Goal: Task Accomplishment & Management: Complete application form

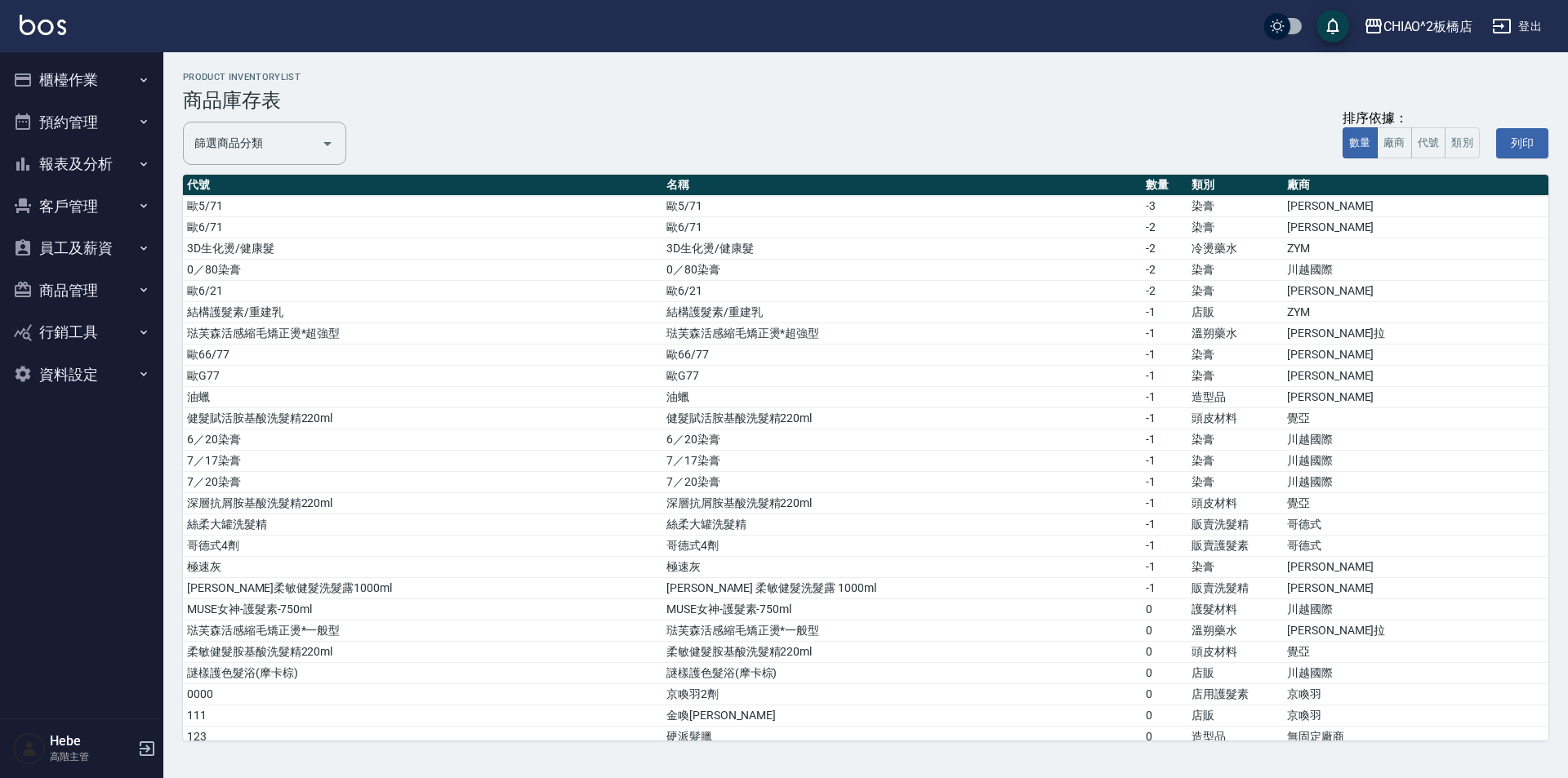
click at [78, 121] on button "預約管理" at bounding box center [82, 123] width 150 height 43
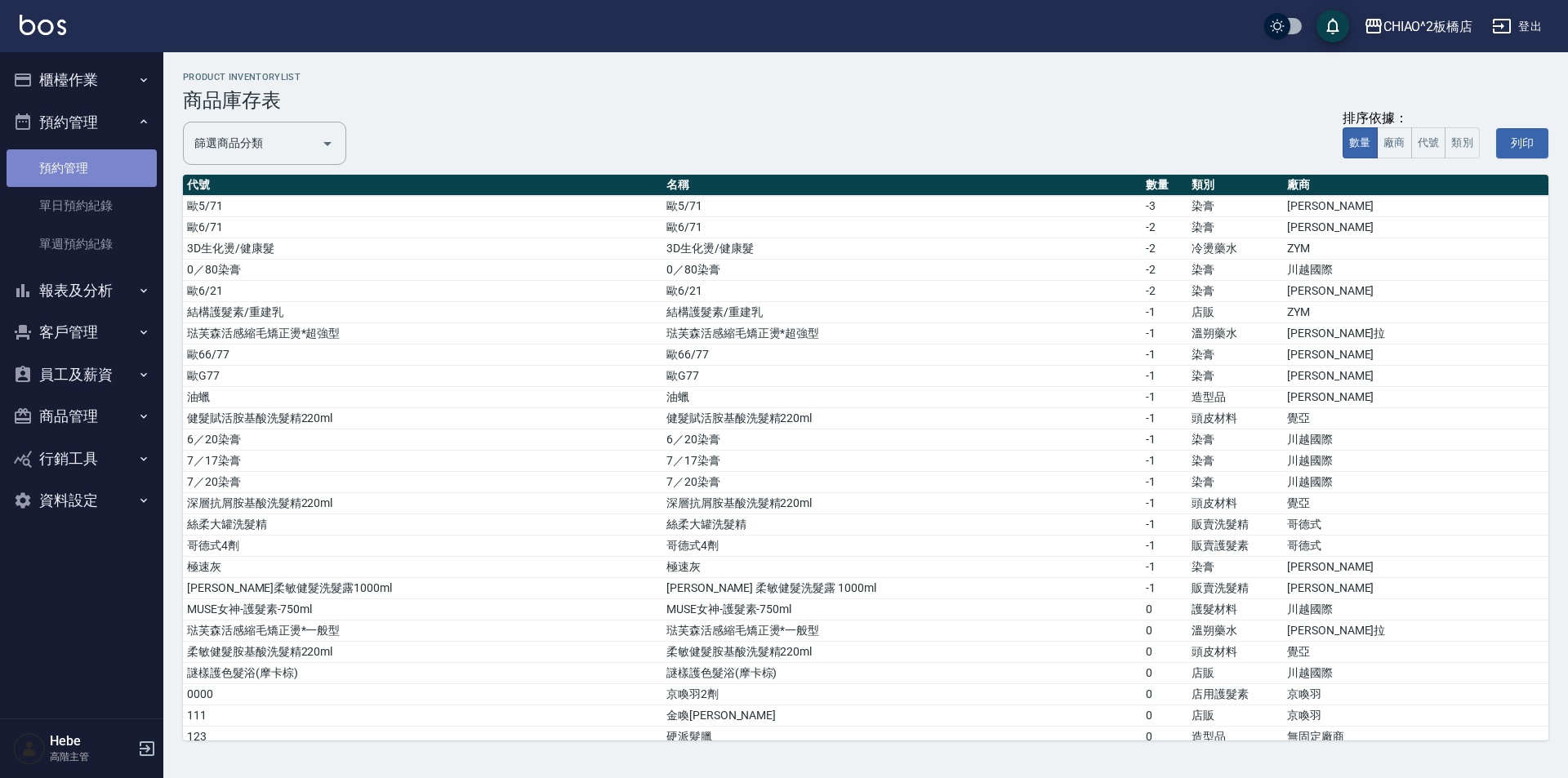
click at [78, 166] on link "預約管理" at bounding box center [82, 169] width 150 height 37
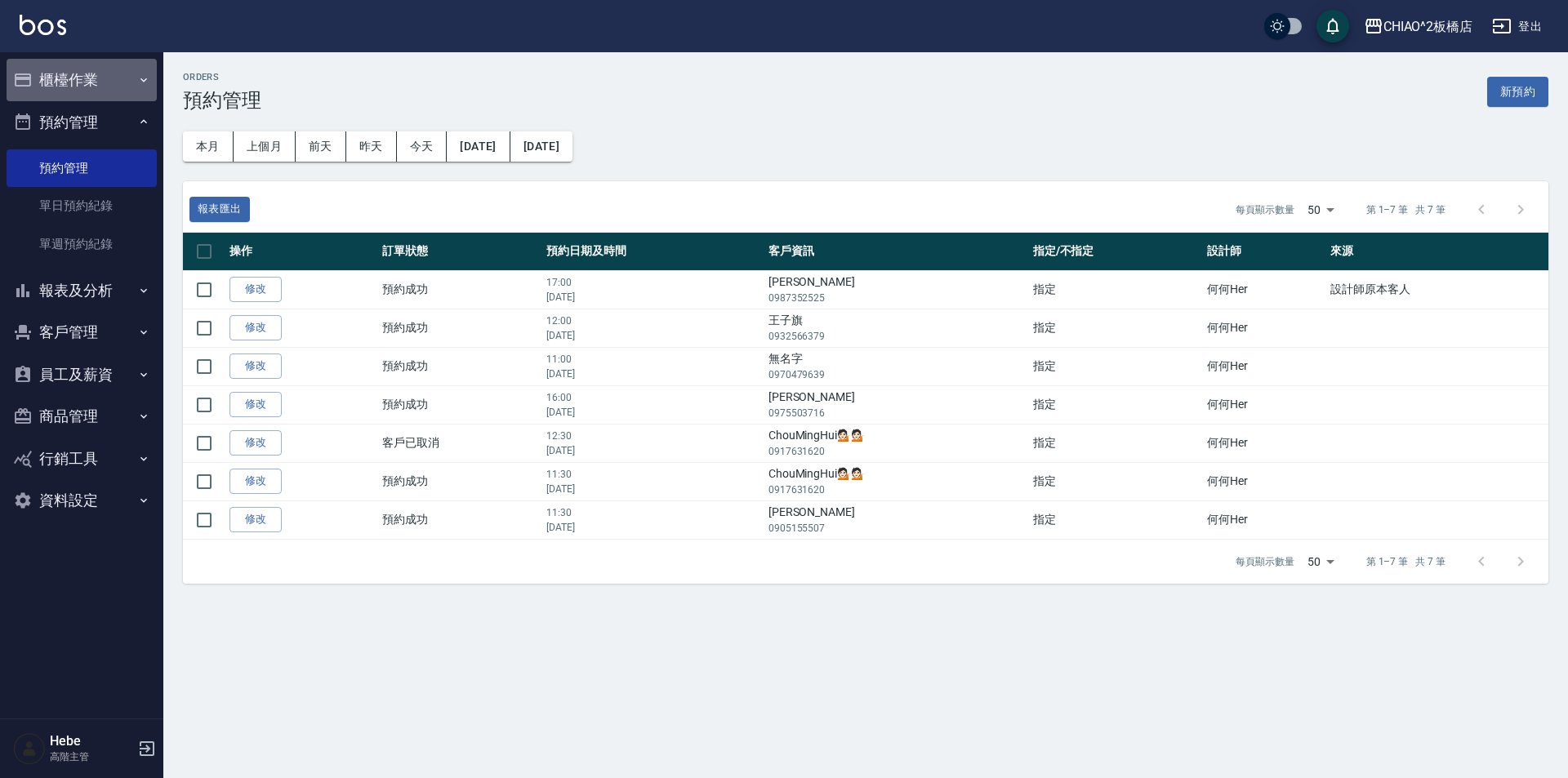
click at [86, 86] on button "櫃檯作業" at bounding box center [82, 80] width 150 height 43
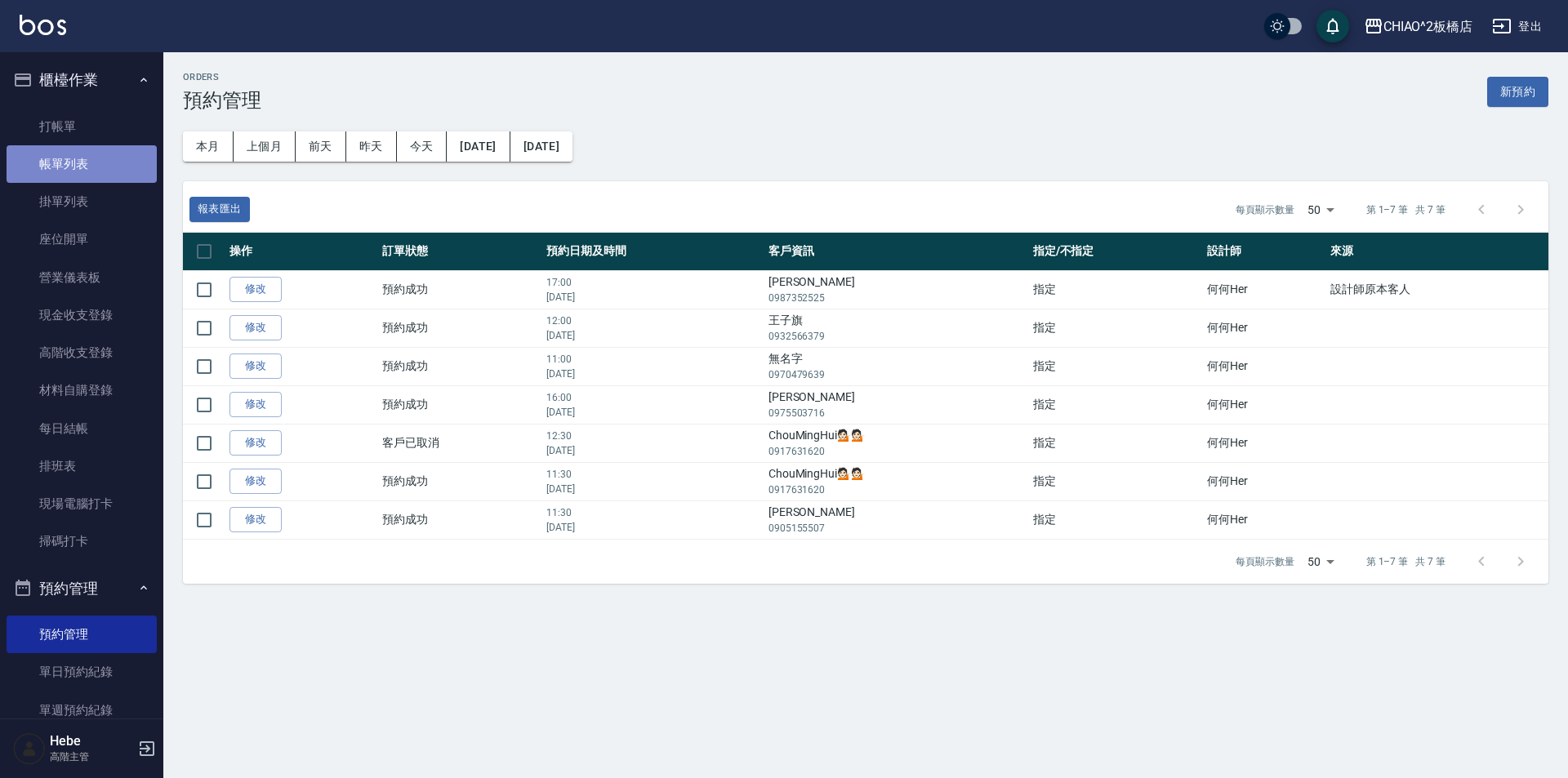
click at [91, 163] on link "帳單列表" at bounding box center [82, 164] width 150 height 37
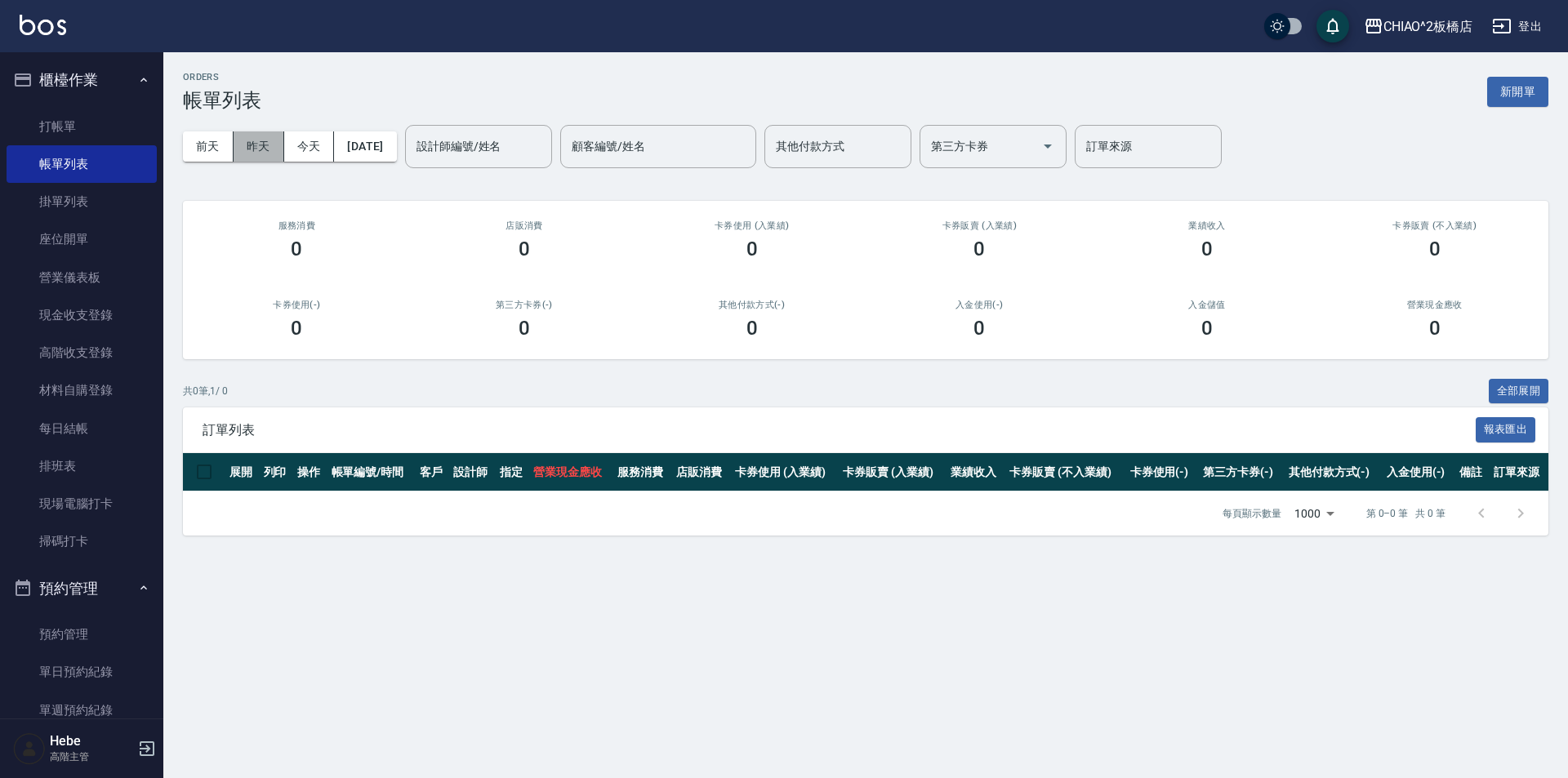
click at [268, 143] on button "昨天" at bounding box center [258, 146] width 50 height 30
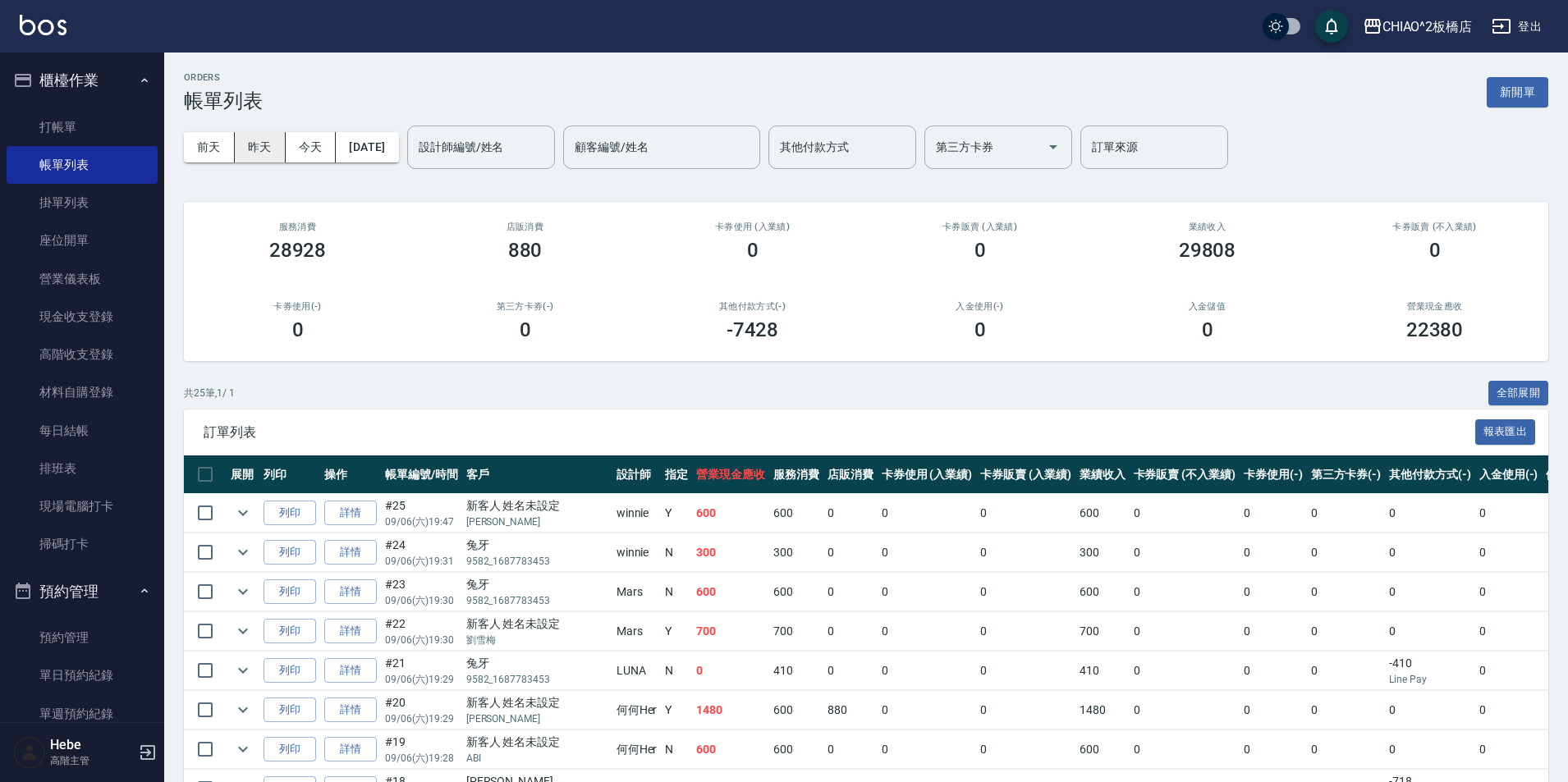
click at [264, 150] on button "昨天" at bounding box center [259, 146] width 50 height 30
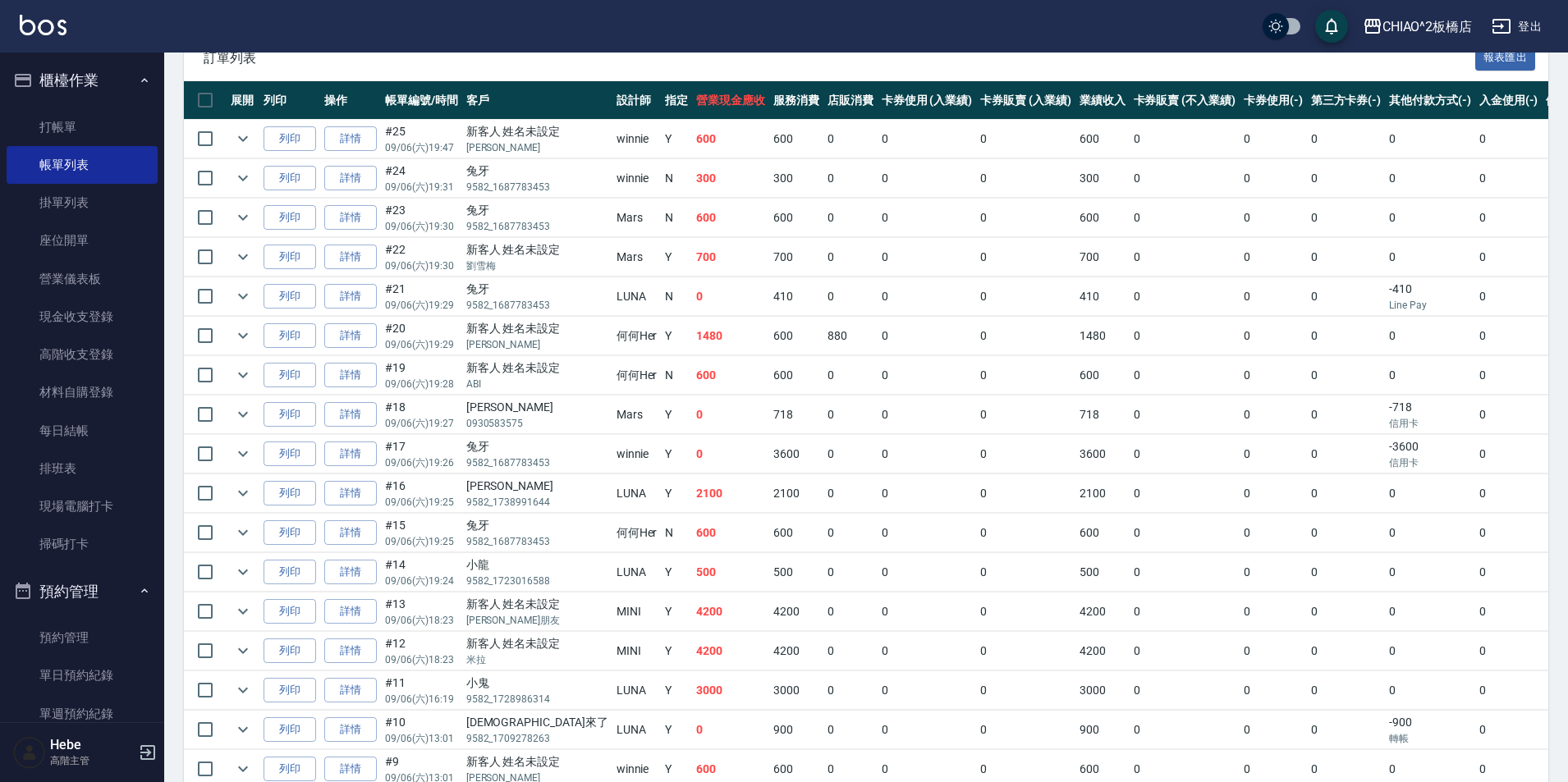
scroll to position [363, 0]
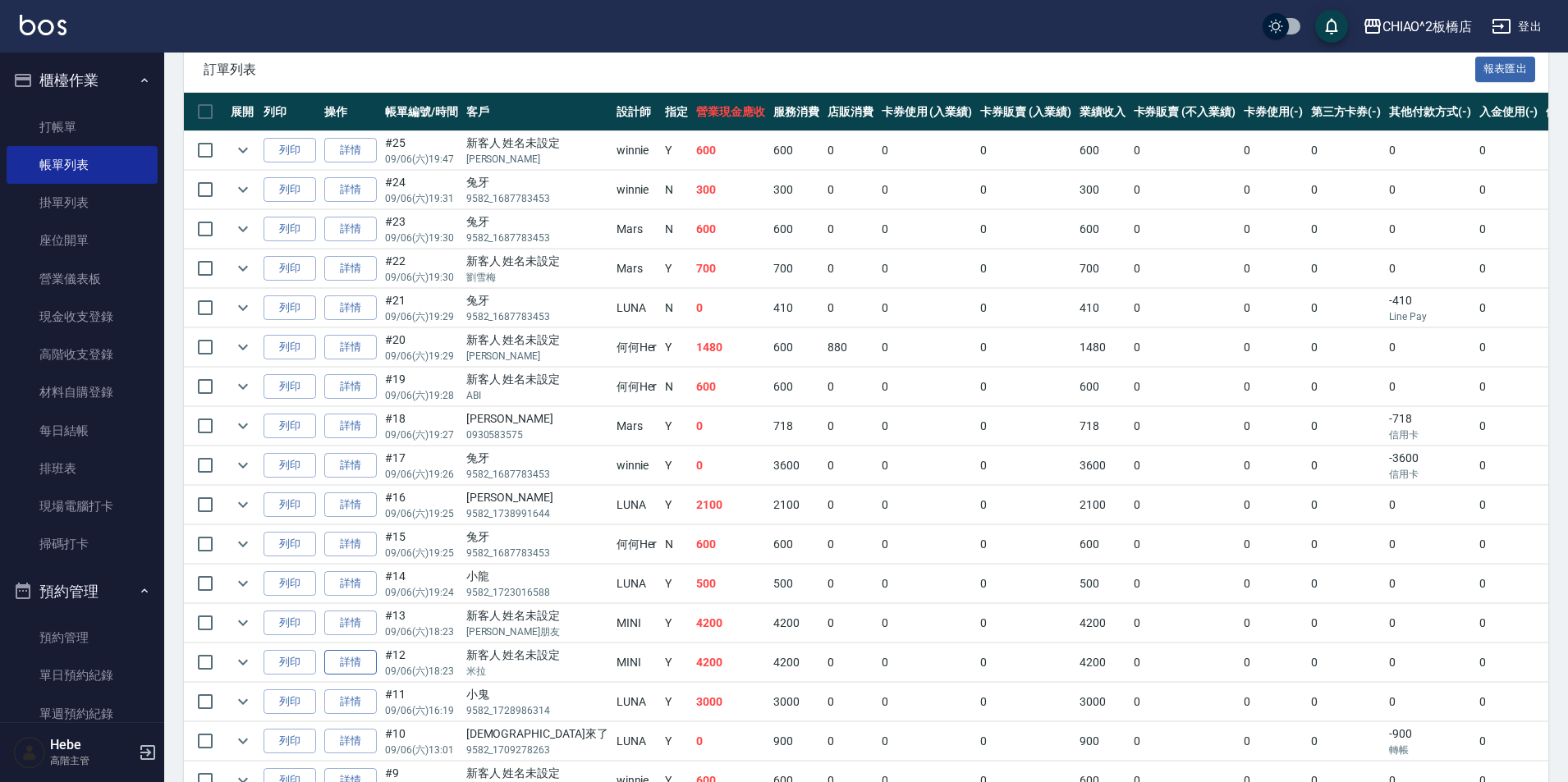
click at [351, 667] on link "詳情" at bounding box center [350, 663] width 52 height 26
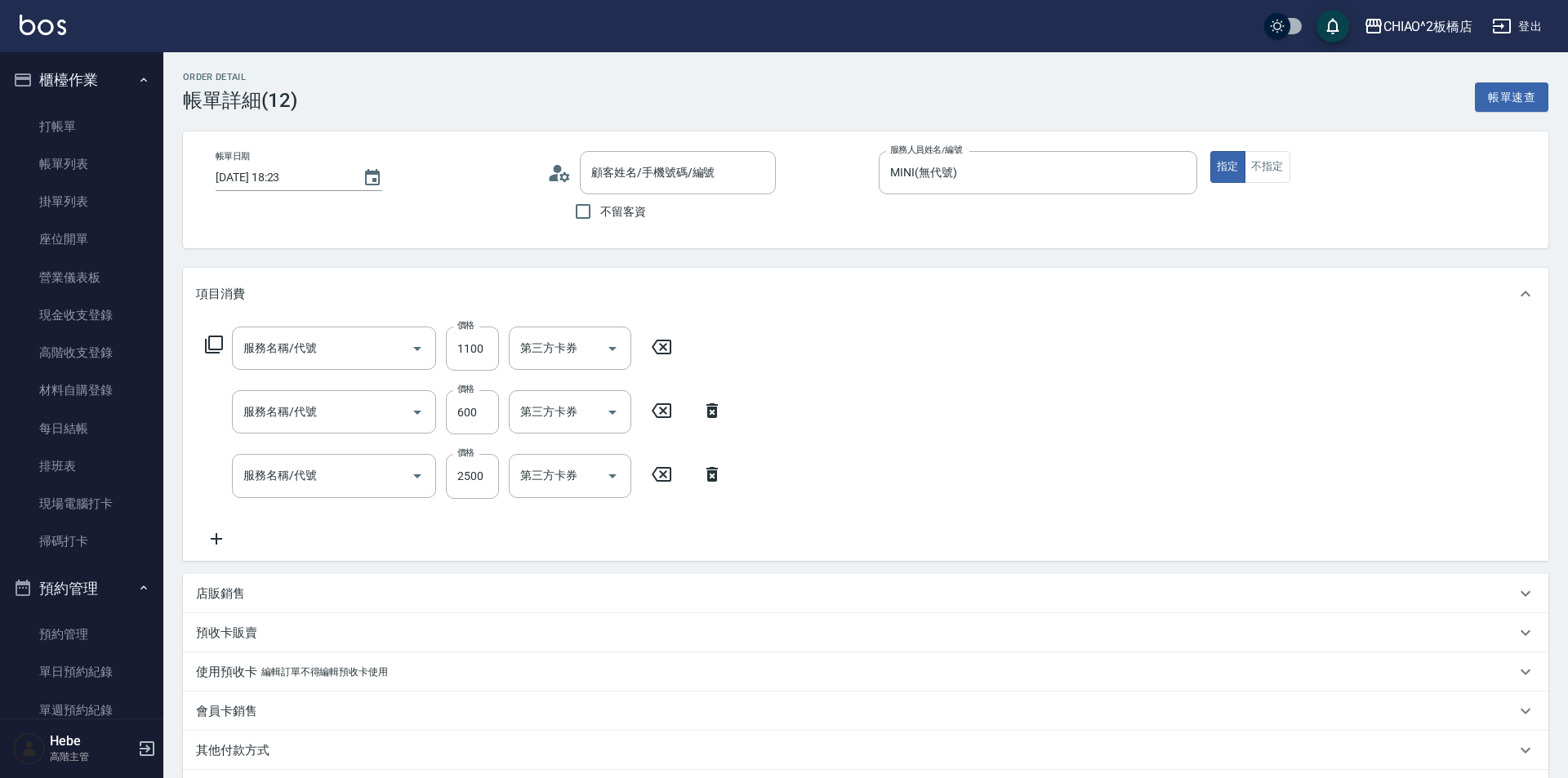
type input "[DATE] 18:23"
type input "MINI(無代號)"
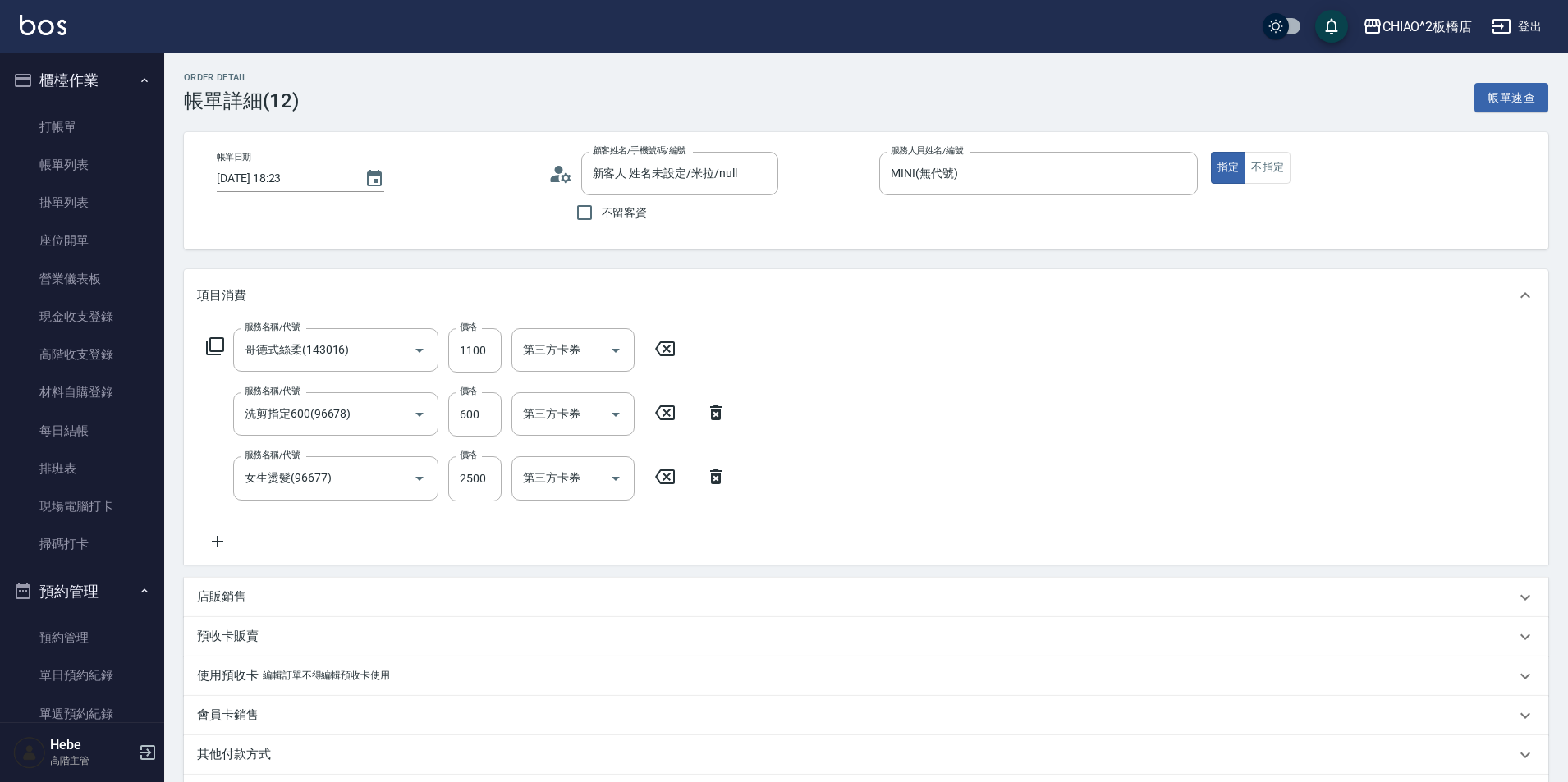
type input "新客人 姓名未設定/米拉/null"
type input "哥德式絲柔(143016)"
type input "洗剪指定600(96678)"
type input "女生燙髮(96677)"
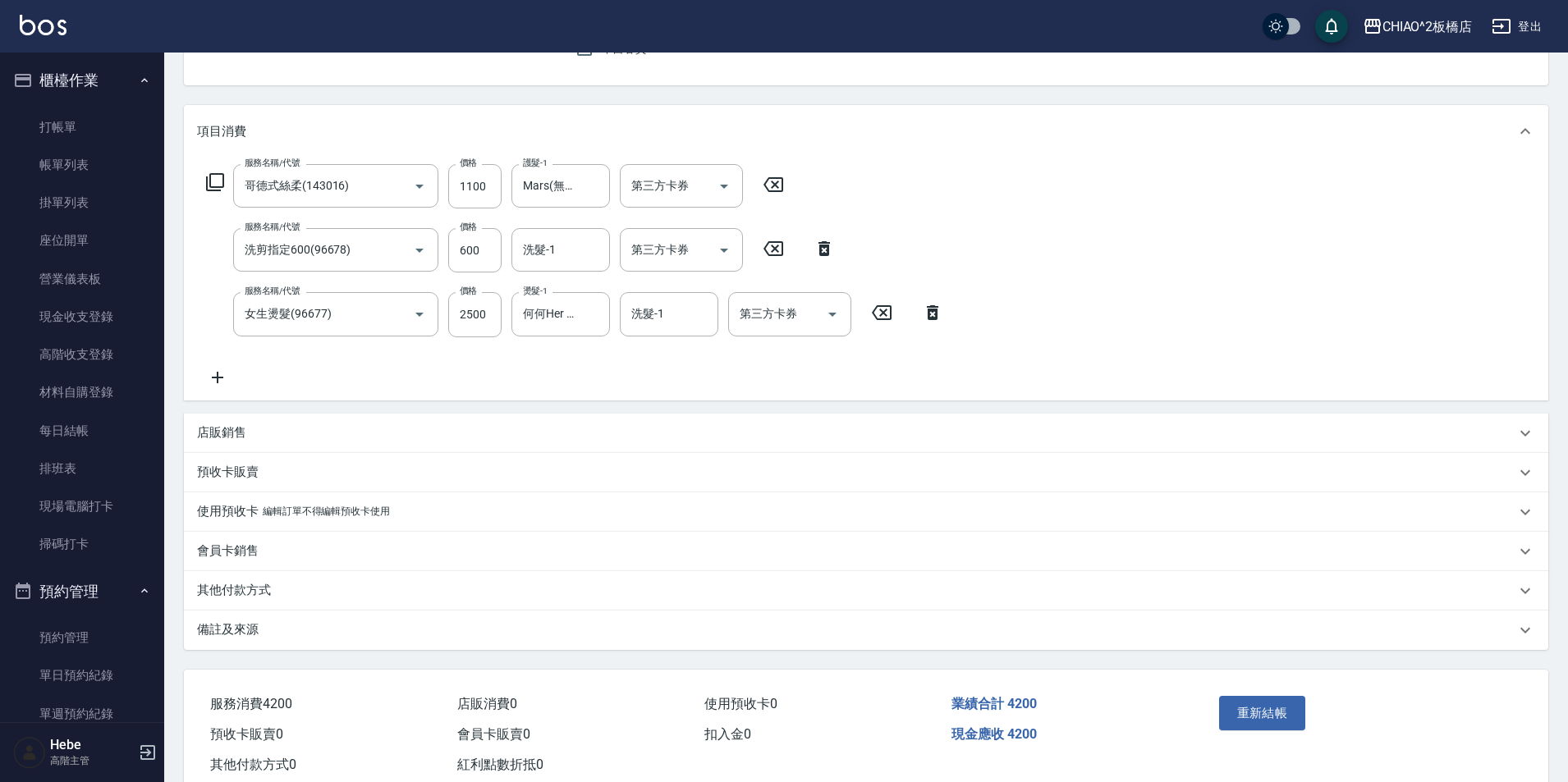
click at [375, 621] on div "備註及來源" at bounding box center [856, 630] width 1318 height 17
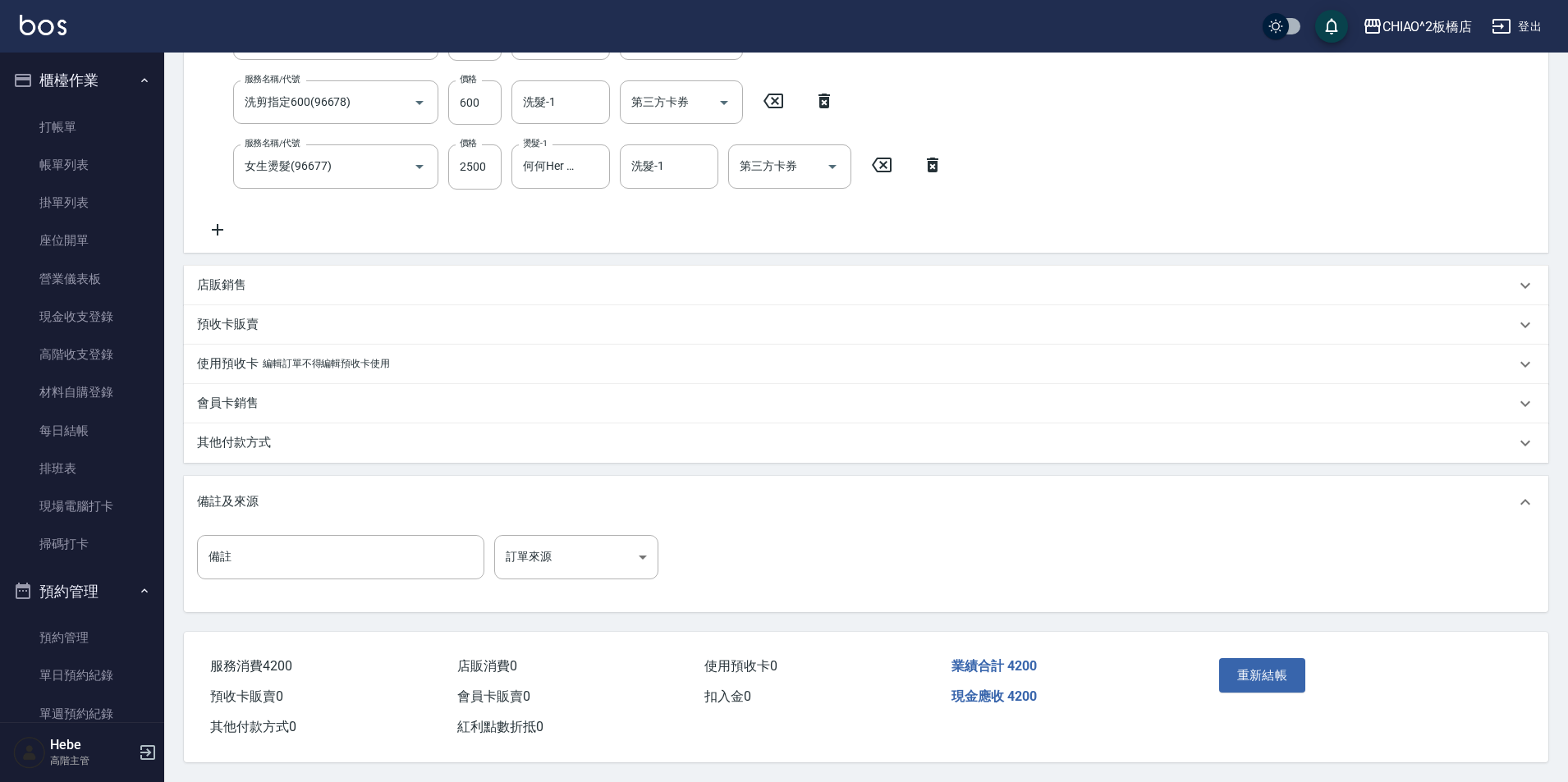
scroll to position [319, 0]
click at [357, 545] on input "備註" at bounding box center [341, 557] width 288 height 44
type input "[PERSON_NAME]拉(受損)等5分，女神1號打底。"
click at [1271, 663] on button "重新結帳" at bounding box center [1262, 675] width 87 height 34
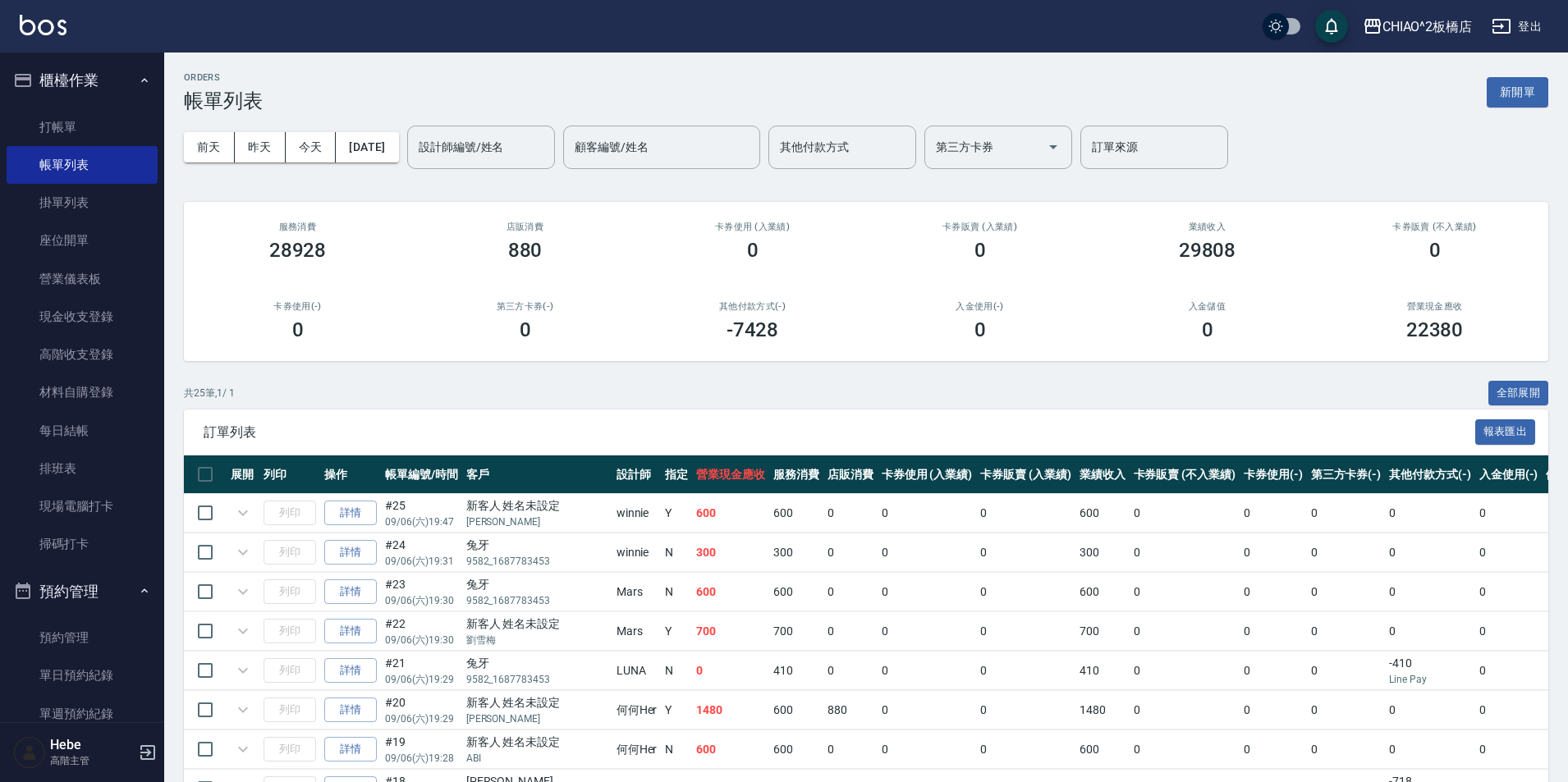
scroll to position [329, 0]
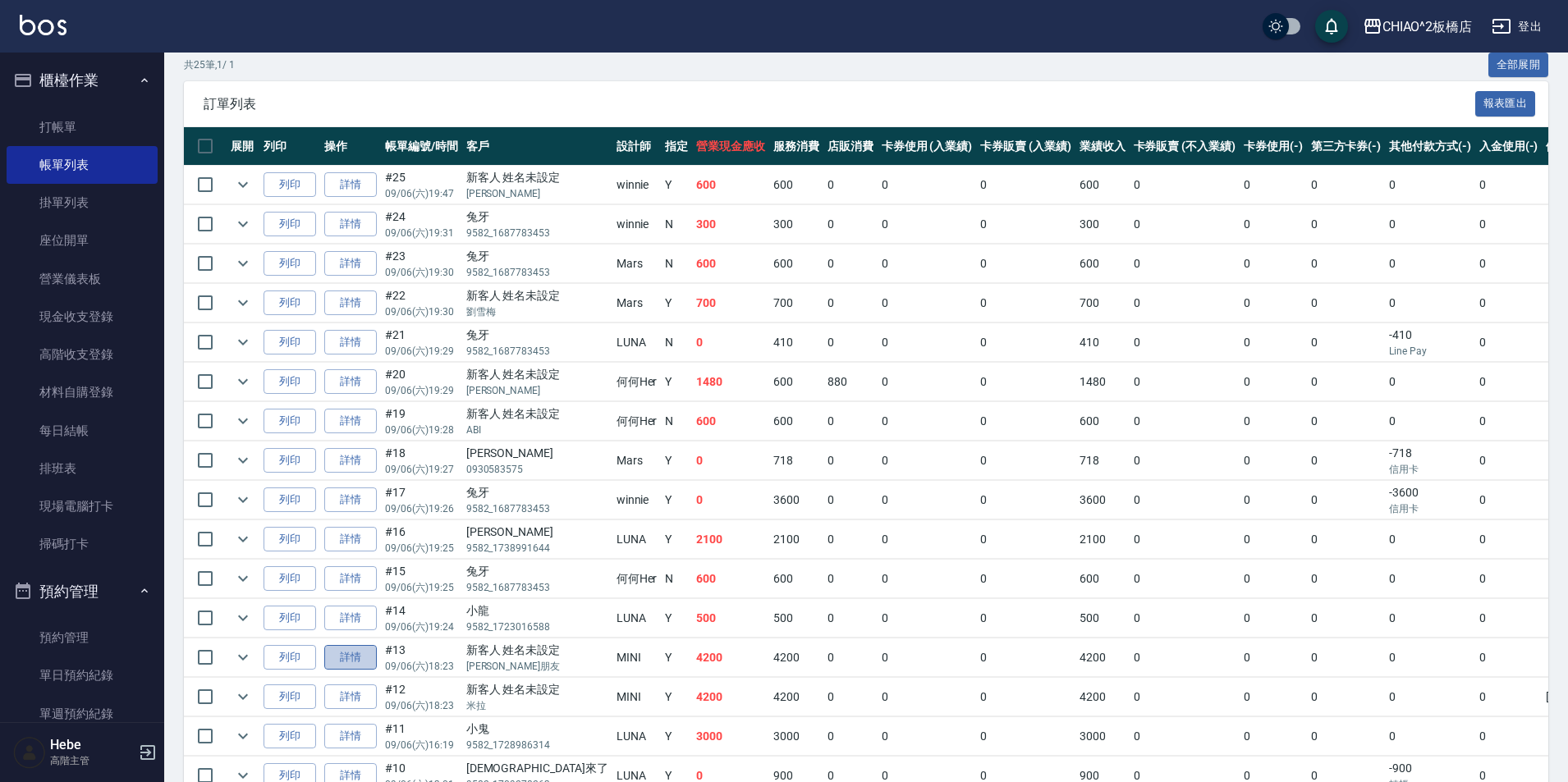
click at [351, 657] on link "詳情" at bounding box center [350, 658] width 52 height 26
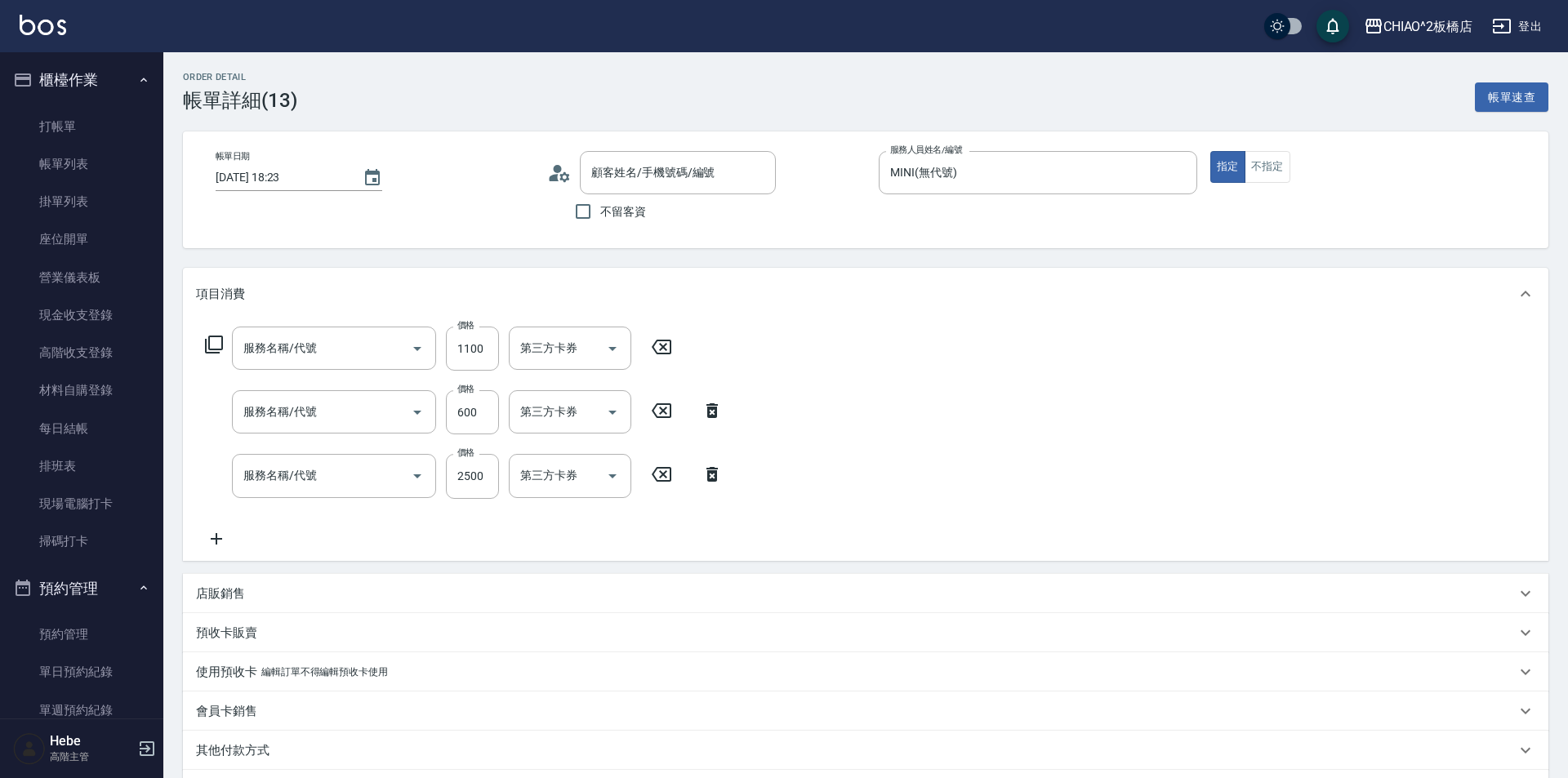
type input "[DATE] 18:23"
type input "MINI(無代號)"
type input "哥德式絲柔(143016)"
type input "洗剪指定600(96678)"
type input "女生燙髮(96677)"
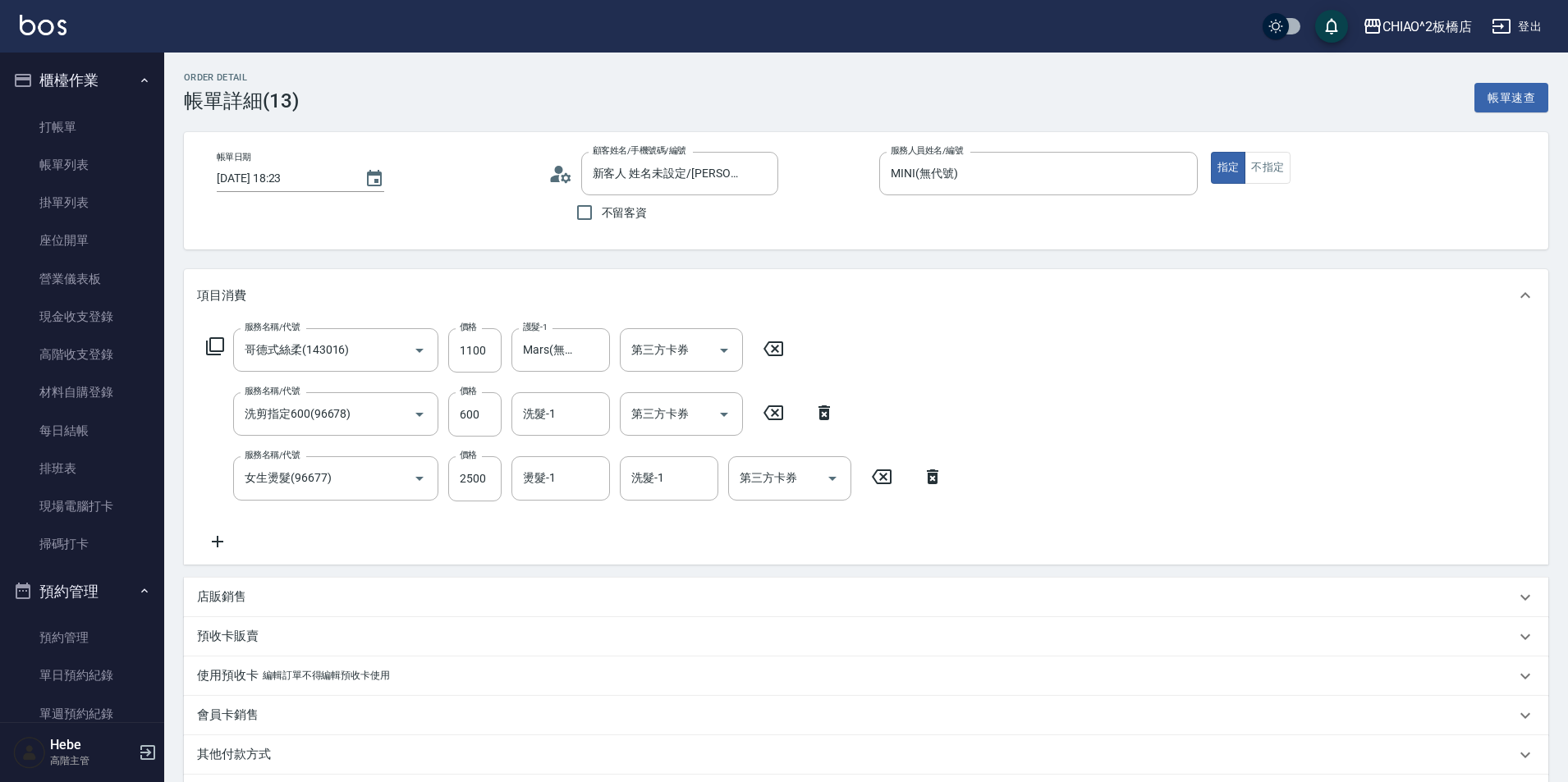
type input "新客人 姓名未設定/[PERSON_NAME]/null"
click at [566, 177] on icon at bounding box center [561, 174] width 25 height 25
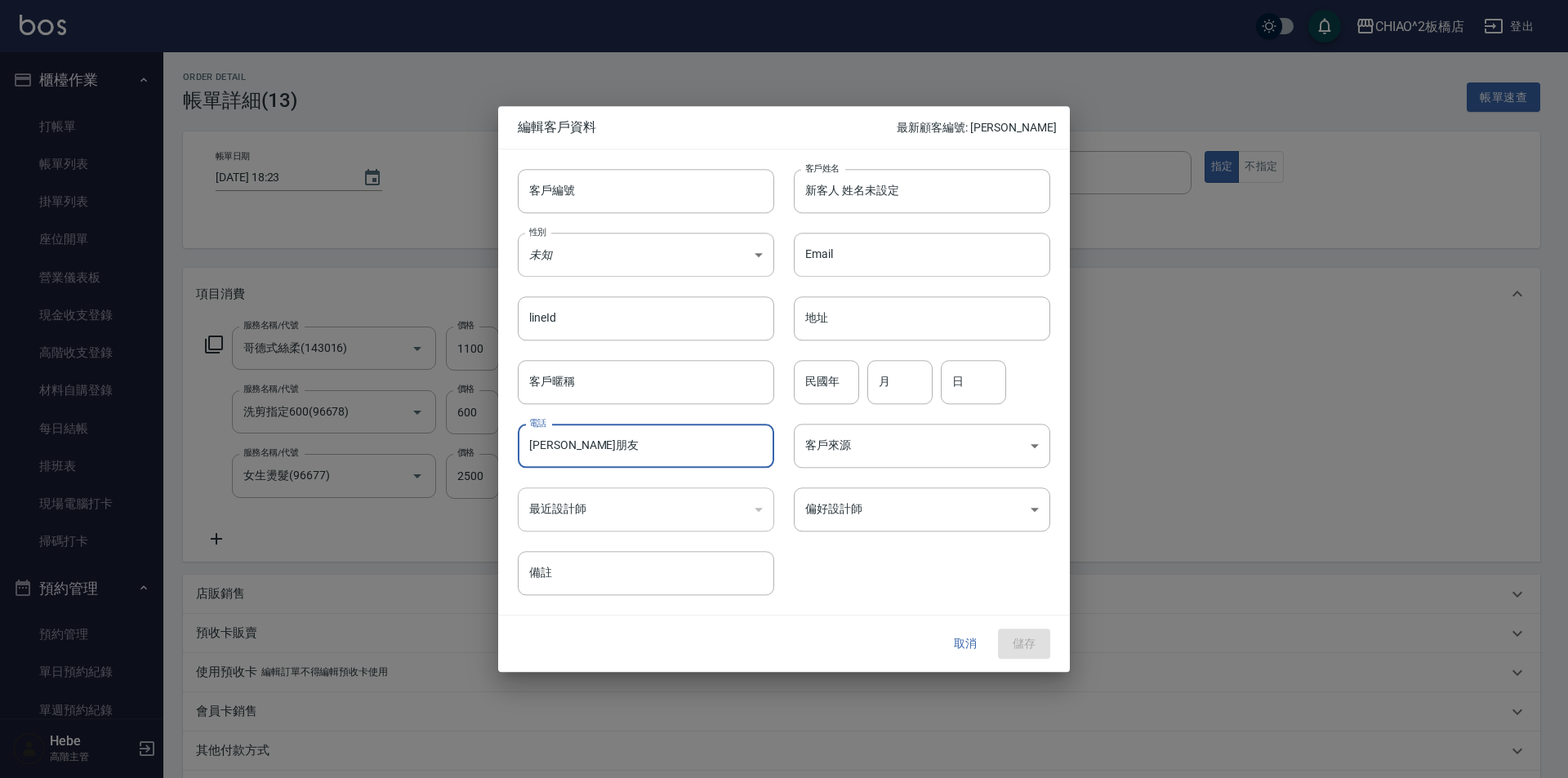
click at [617, 457] on input "[PERSON_NAME]朋友" at bounding box center [646, 446] width 256 height 44
type input "[PERSON_NAME]朋友 [PERSON_NAME]"
click at [732, 508] on div "​" at bounding box center [646, 510] width 256 height 44
click at [765, 510] on div "​" at bounding box center [646, 510] width 256 height 44
click at [970, 644] on button "取消" at bounding box center [965, 644] width 52 height 30
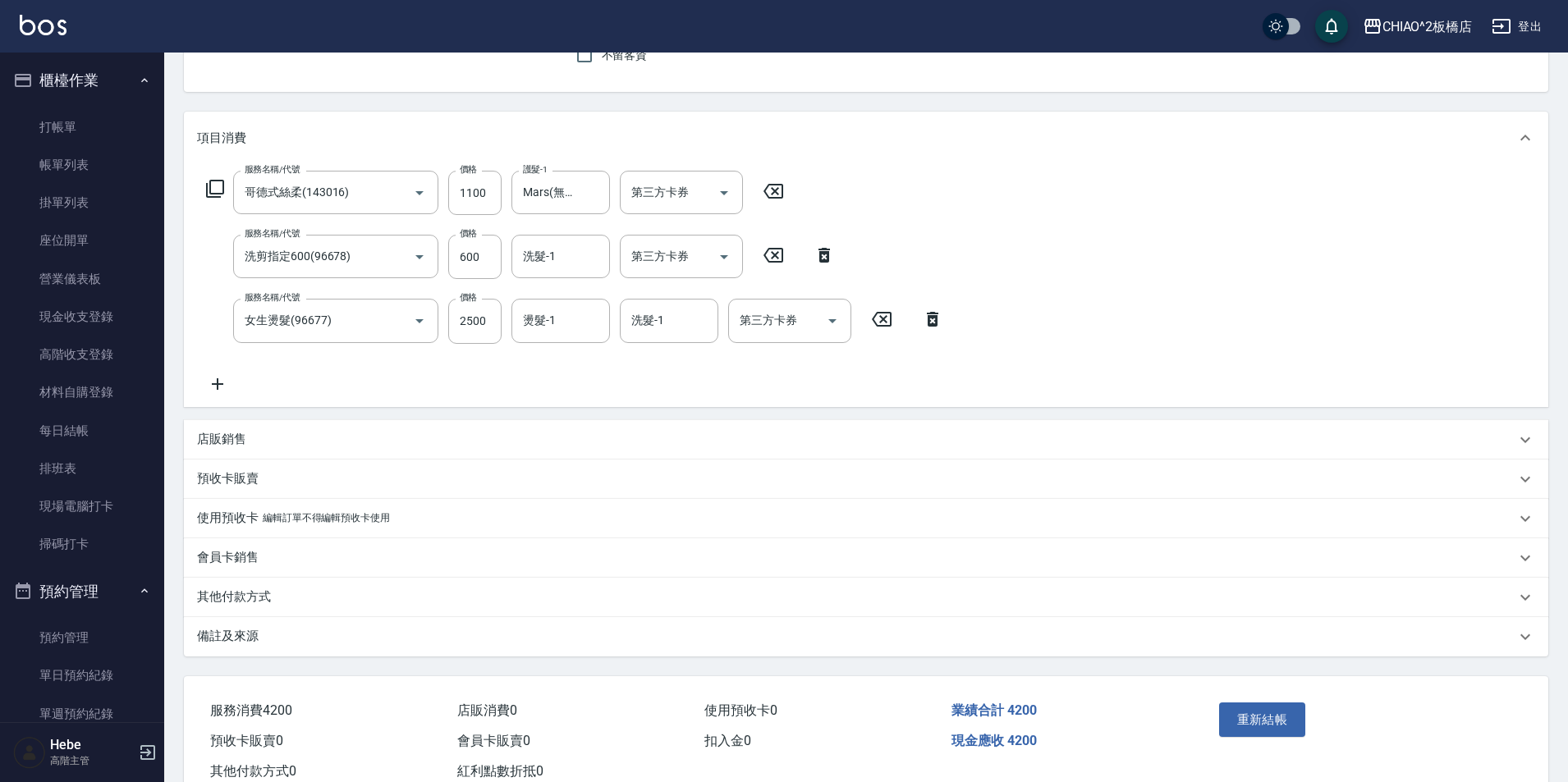
scroll to position [164, 0]
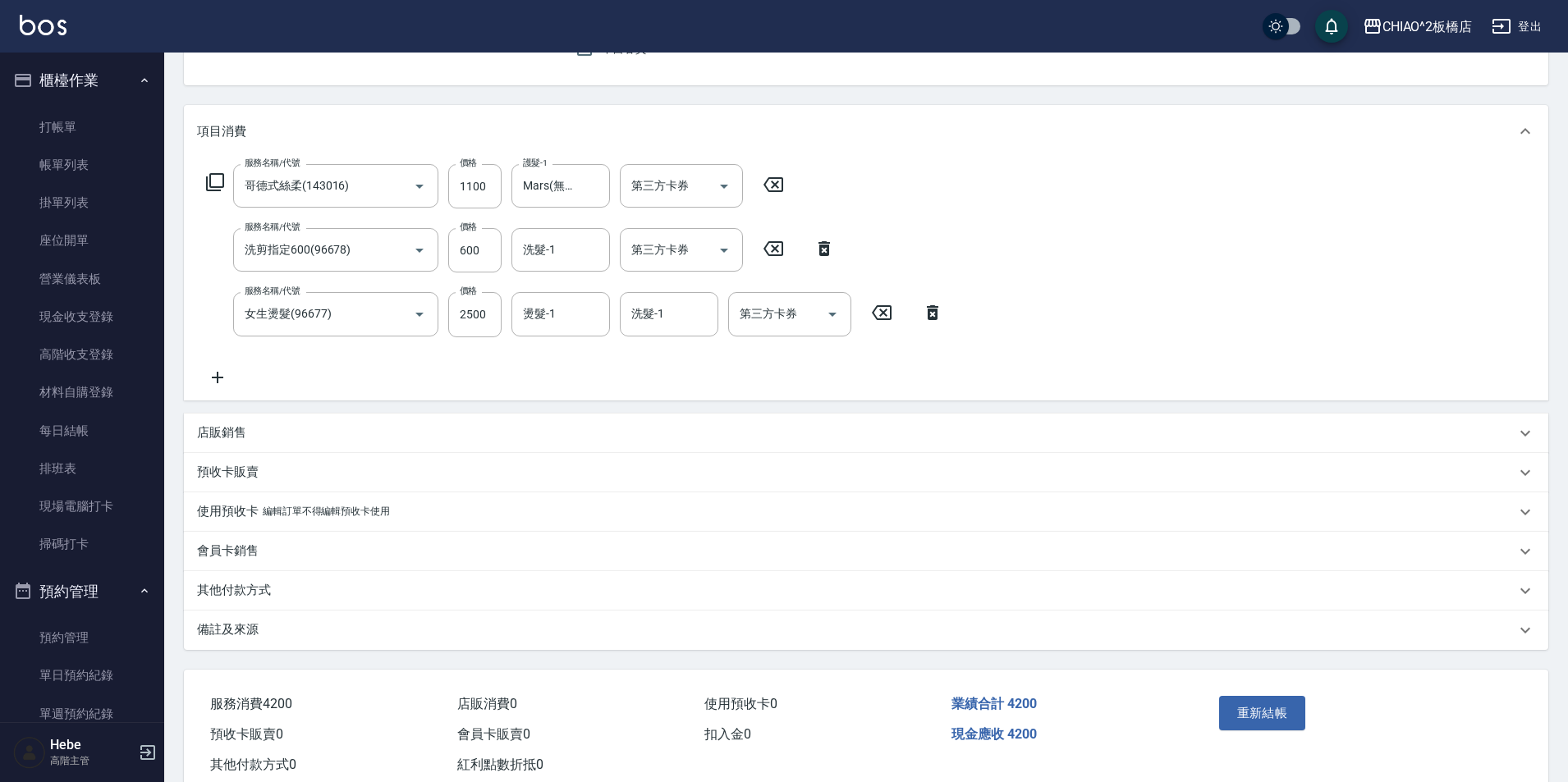
click at [352, 626] on div "備註及來源" at bounding box center [856, 630] width 1318 height 17
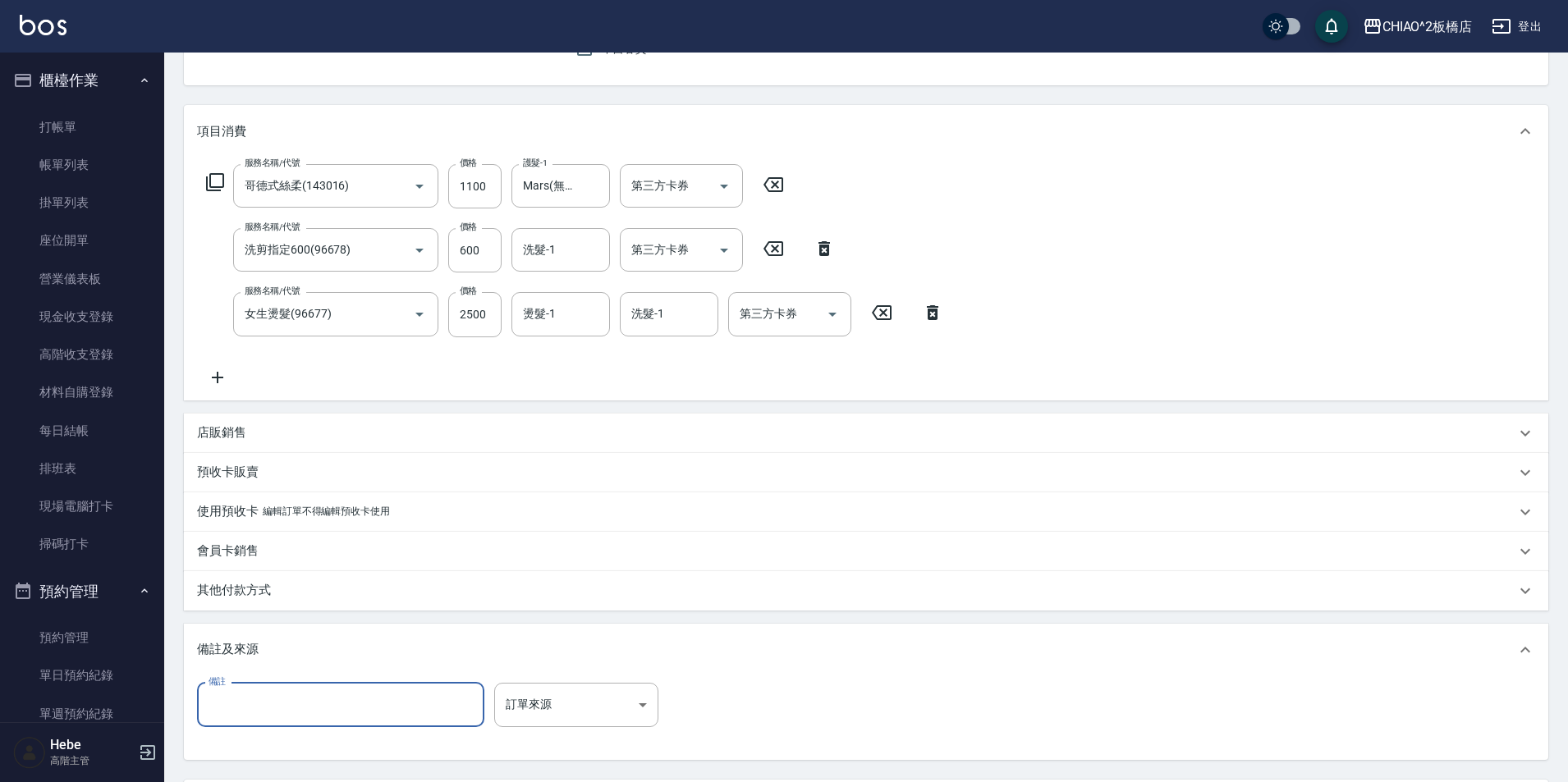
click at [365, 702] on input "備註" at bounding box center [341, 705] width 288 height 44
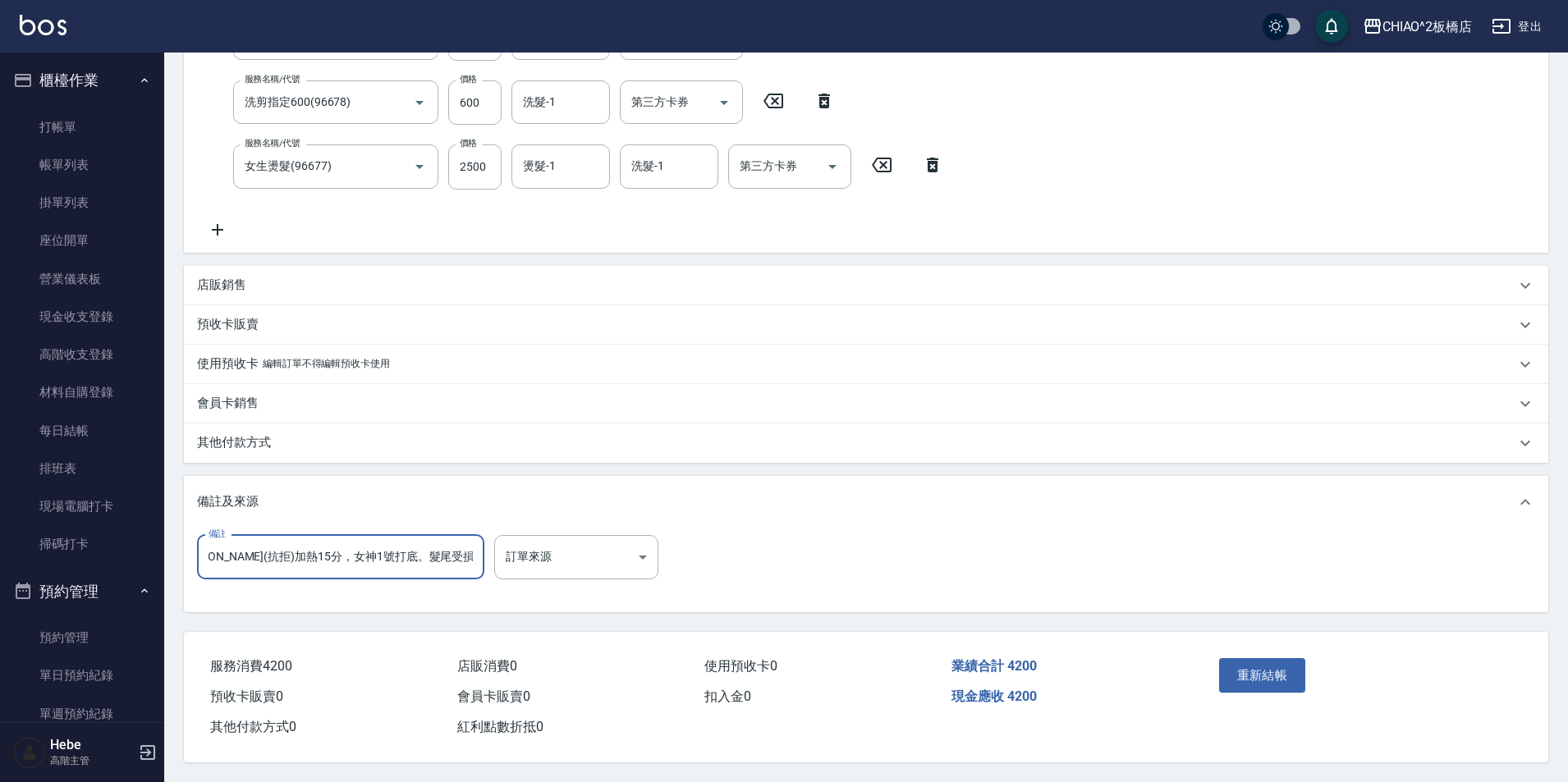
scroll to position [319, 0]
type input "[PERSON_NAME](抗拒)加熱15分，女神1號打底。髮尾受損等3分鐘。"
click at [1256, 666] on button "重新結帳" at bounding box center [1262, 675] width 87 height 34
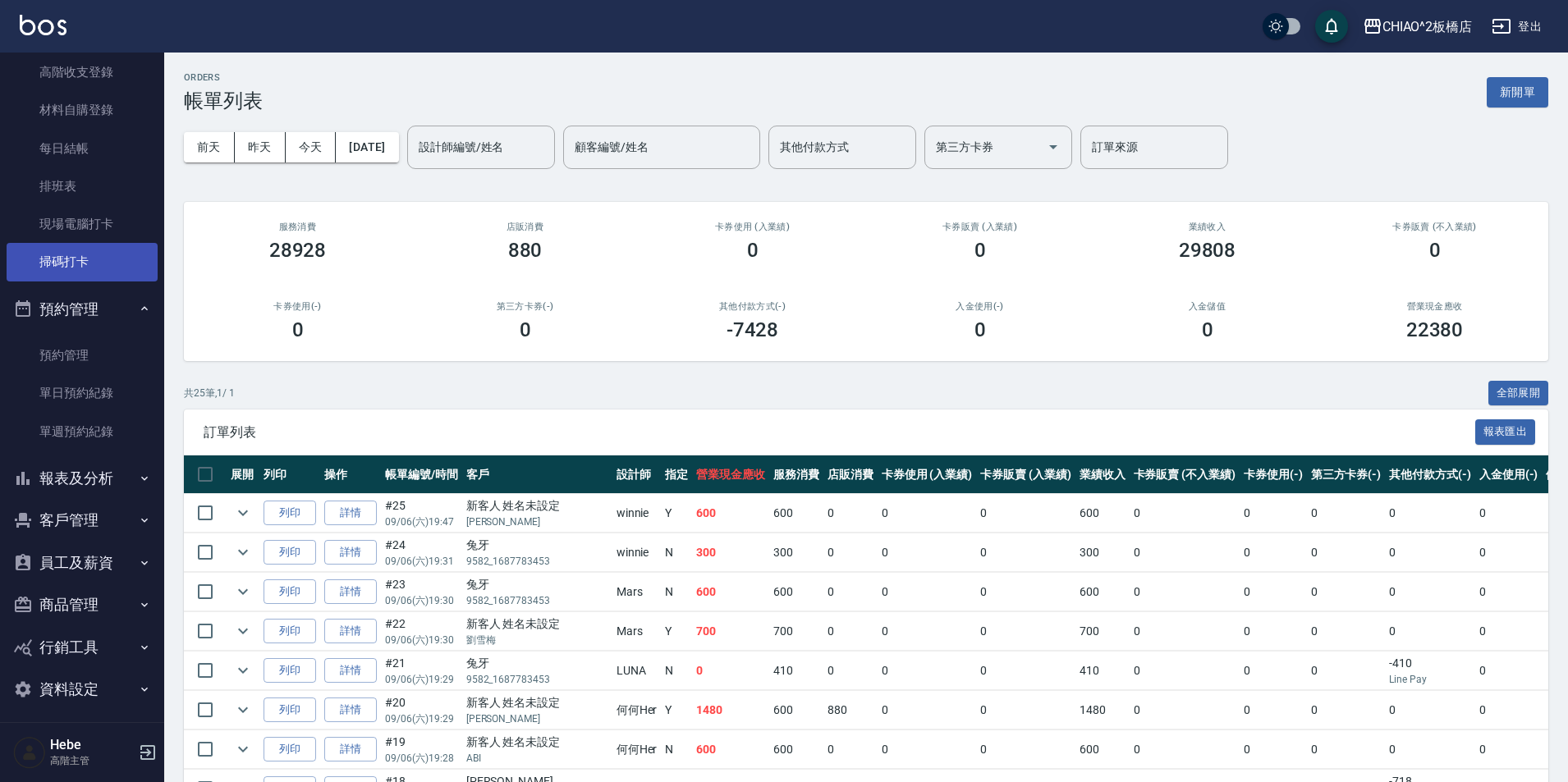
scroll to position [291, 0]
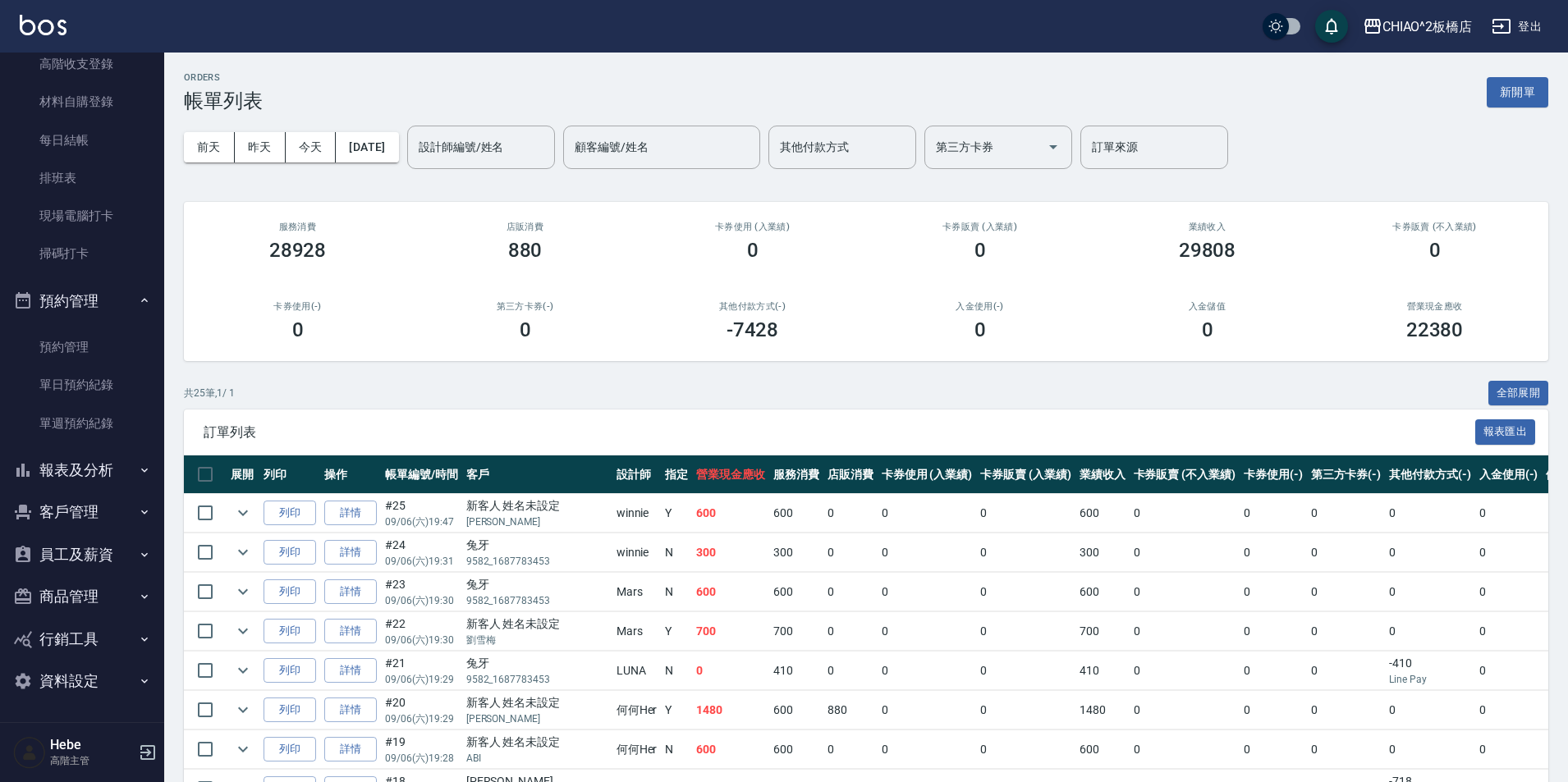
click at [85, 513] on button "客戶管理" at bounding box center [82, 512] width 151 height 43
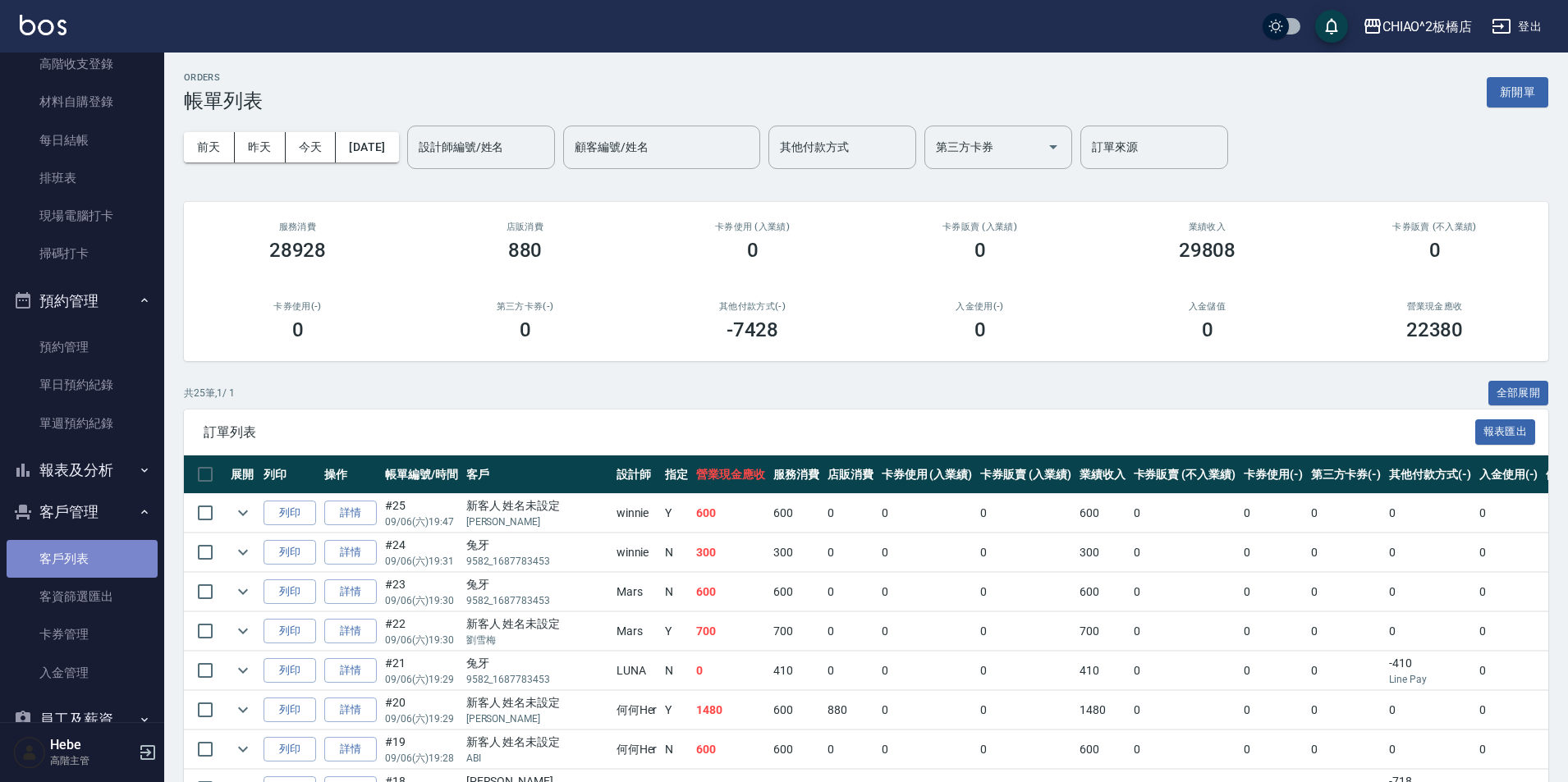
click at [85, 556] on link "客戶列表" at bounding box center [82, 559] width 151 height 38
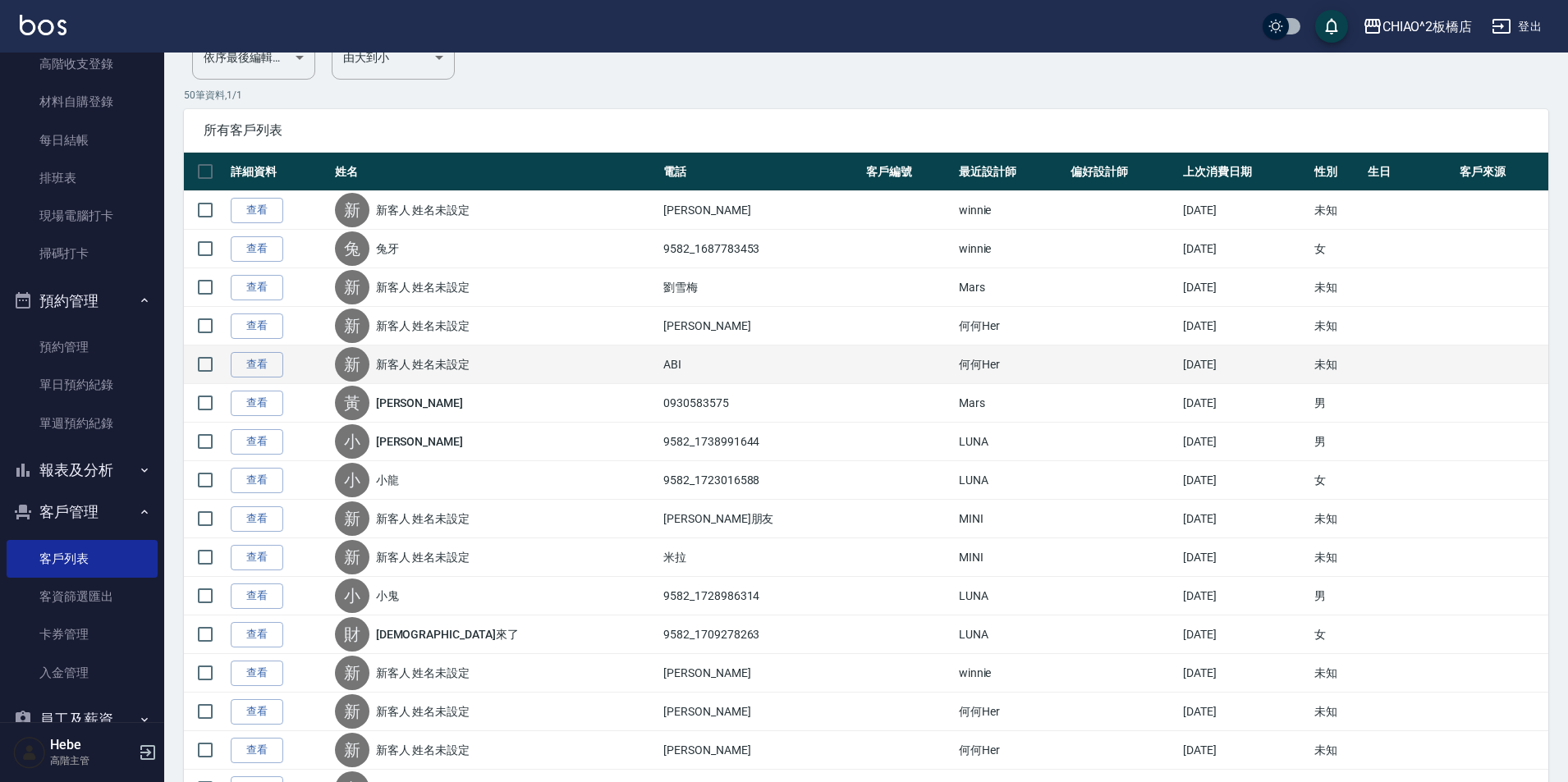
scroll to position [164, 0]
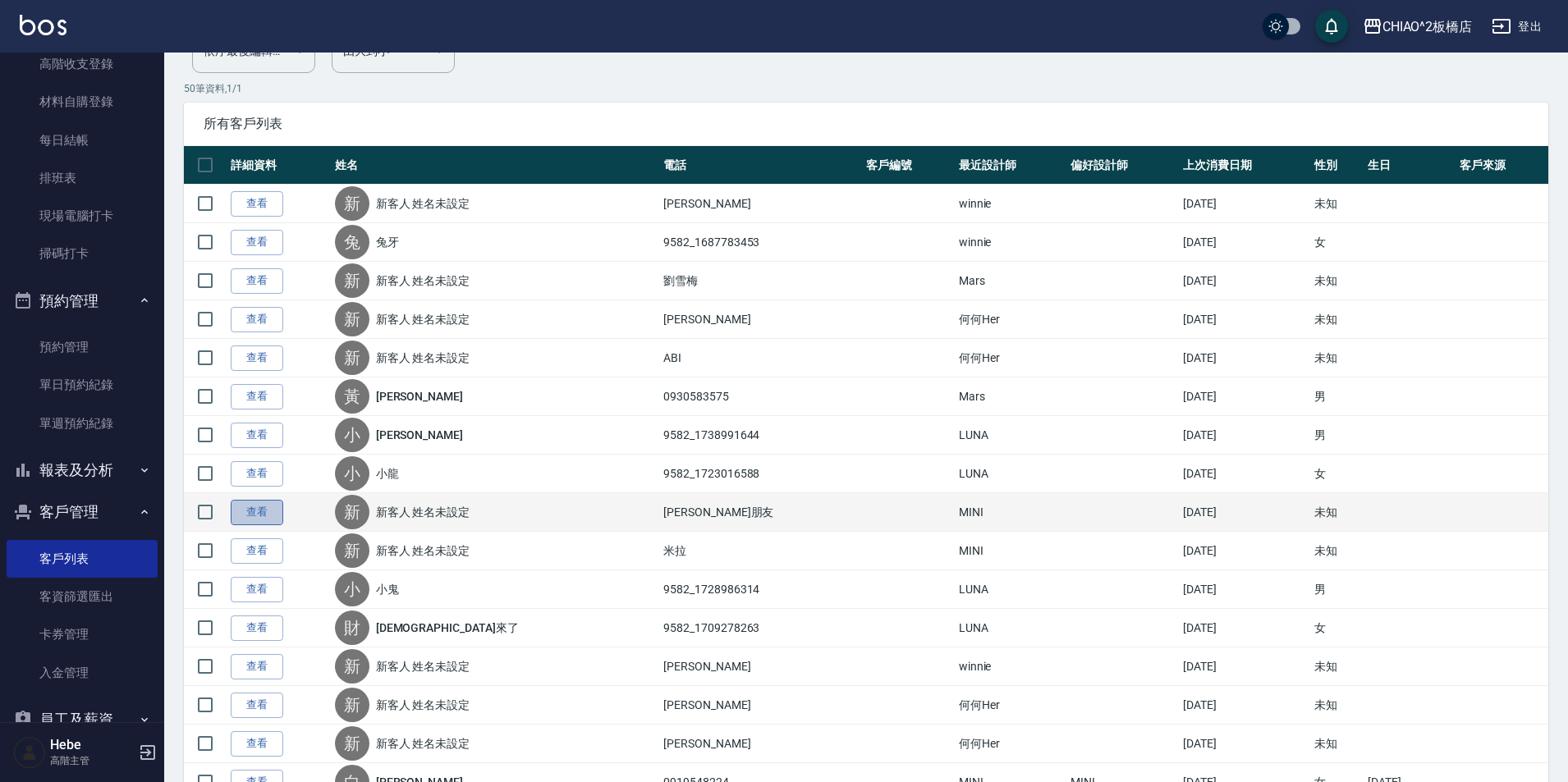
click at [270, 512] on link "查看" at bounding box center [257, 512] width 52 height 26
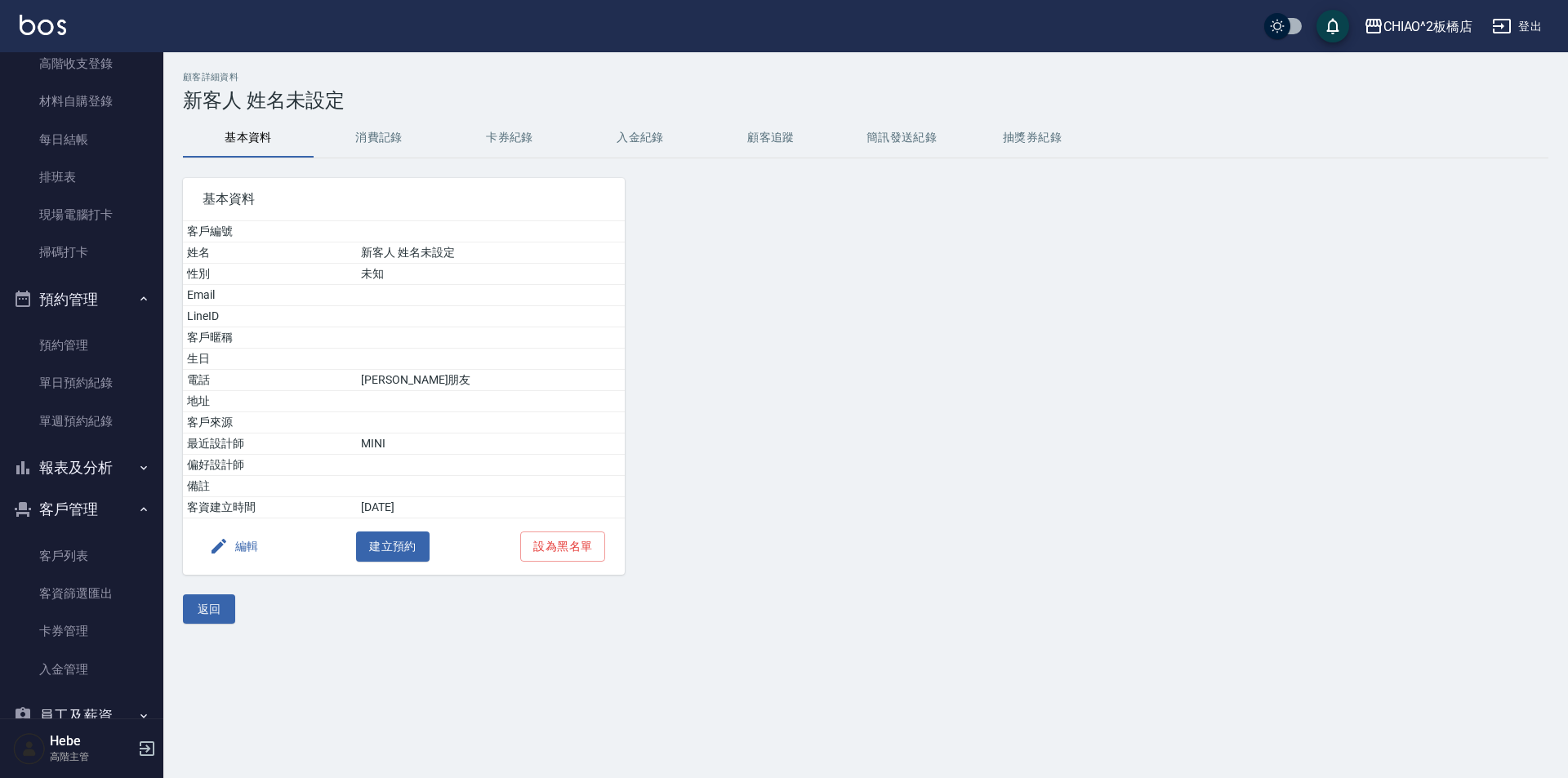
click at [251, 542] on button "編輯" at bounding box center [234, 546] width 63 height 30
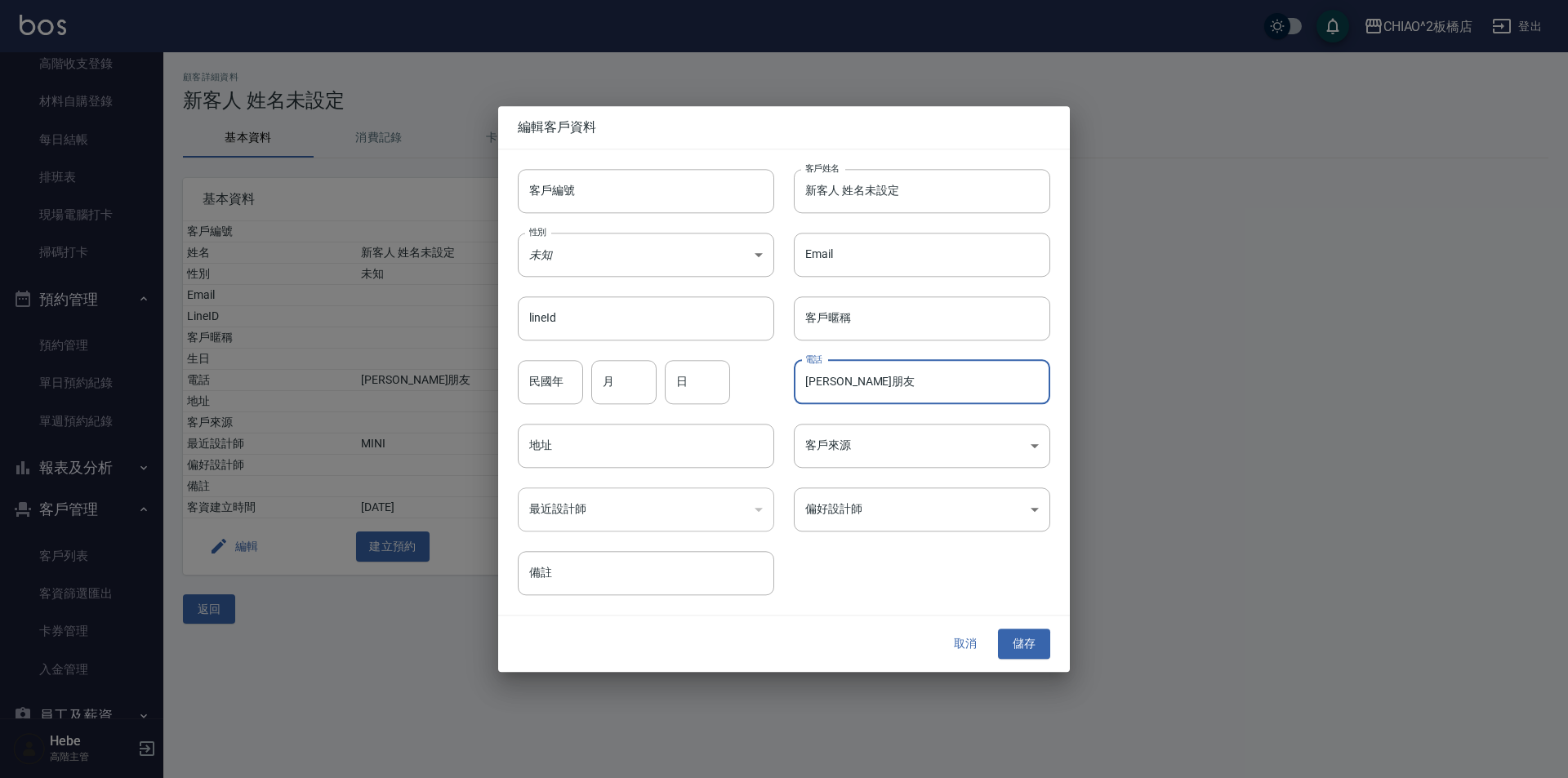
click at [864, 384] on input "[PERSON_NAME]朋友" at bounding box center [922, 382] width 256 height 44
type input "[PERSON_NAME]朋友 [PERSON_NAME]"
click at [919, 509] on body "CHIAO^2板橋店 登出 櫃檯作業 打帳單 帳單列表 掛單列表 座位開單 營業儀表板 現金收支登錄 高階收支登錄 材料自購登錄 每日結帳 排班表 現場電腦打…" at bounding box center [784, 389] width 1568 height 778
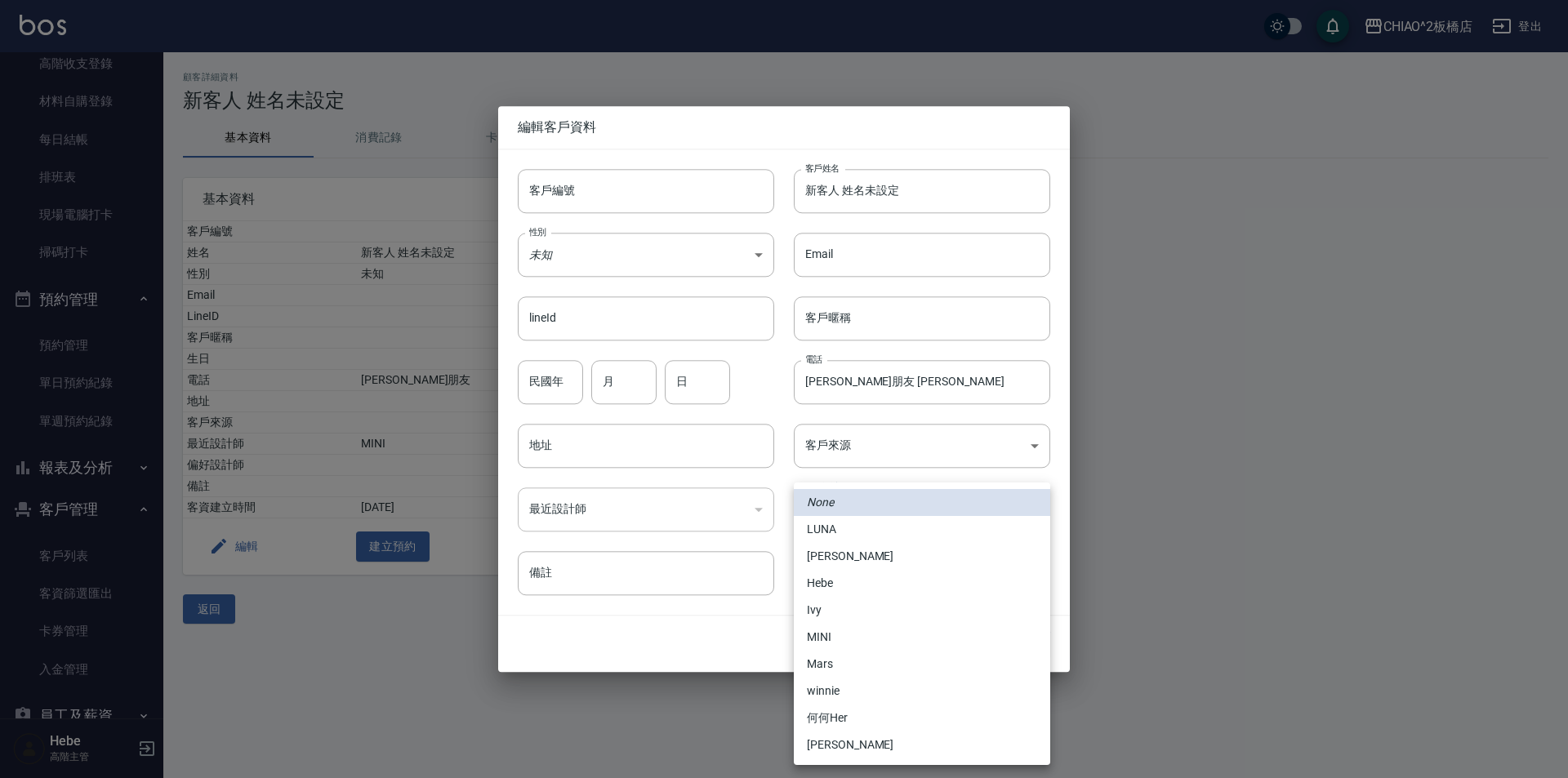
click at [885, 642] on li "MINI" at bounding box center [922, 638] width 256 height 27
type input "a5c7d3d4-0374-40f9-b7b7-bf2933c00e21"
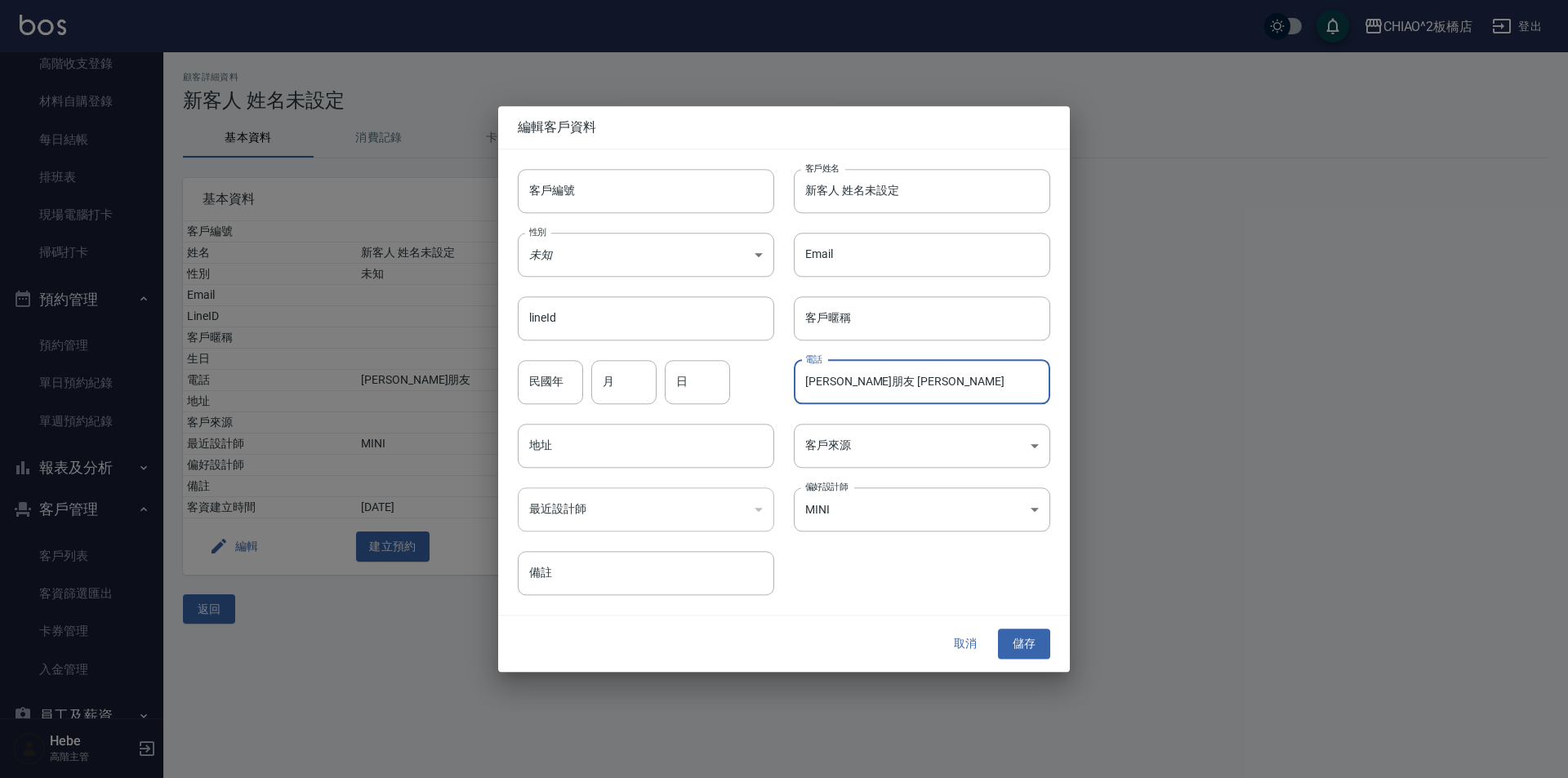
drag, startPoint x: 899, startPoint y: 386, endPoint x: 795, endPoint y: 380, distance: 104.2
click at [795, 380] on input "[PERSON_NAME]朋友 [PERSON_NAME]" at bounding box center [922, 382] width 256 height 44
paste input "[PERSON_NAME]朋友 [PERSON_NAME]"
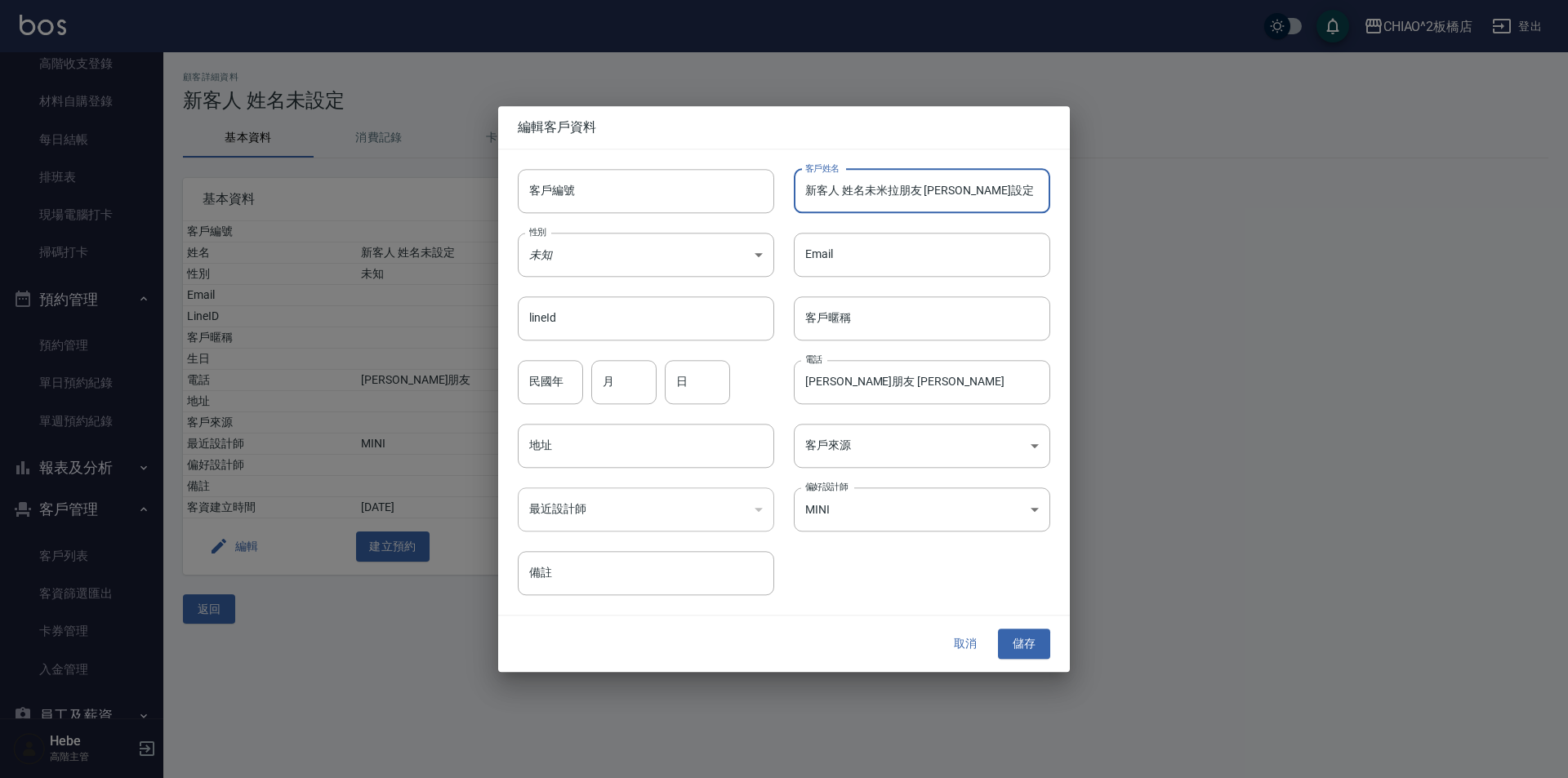
click at [876, 193] on input "新客人 姓名未米拉朋友 [PERSON_NAME]設定" at bounding box center [922, 192] width 256 height 44
click at [931, 188] on input "[PERSON_NAME]朋友 [PERSON_NAME]設定" at bounding box center [922, 192] width 256 height 44
type input "[PERSON_NAME]朋友 [PERSON_NAME]"
click at [709, 516] on div "​" at bounding box center [646, 510] width 256 height 44
click at [728, 511] on div "​" at bounding box center [646, 510] width 256 height 44
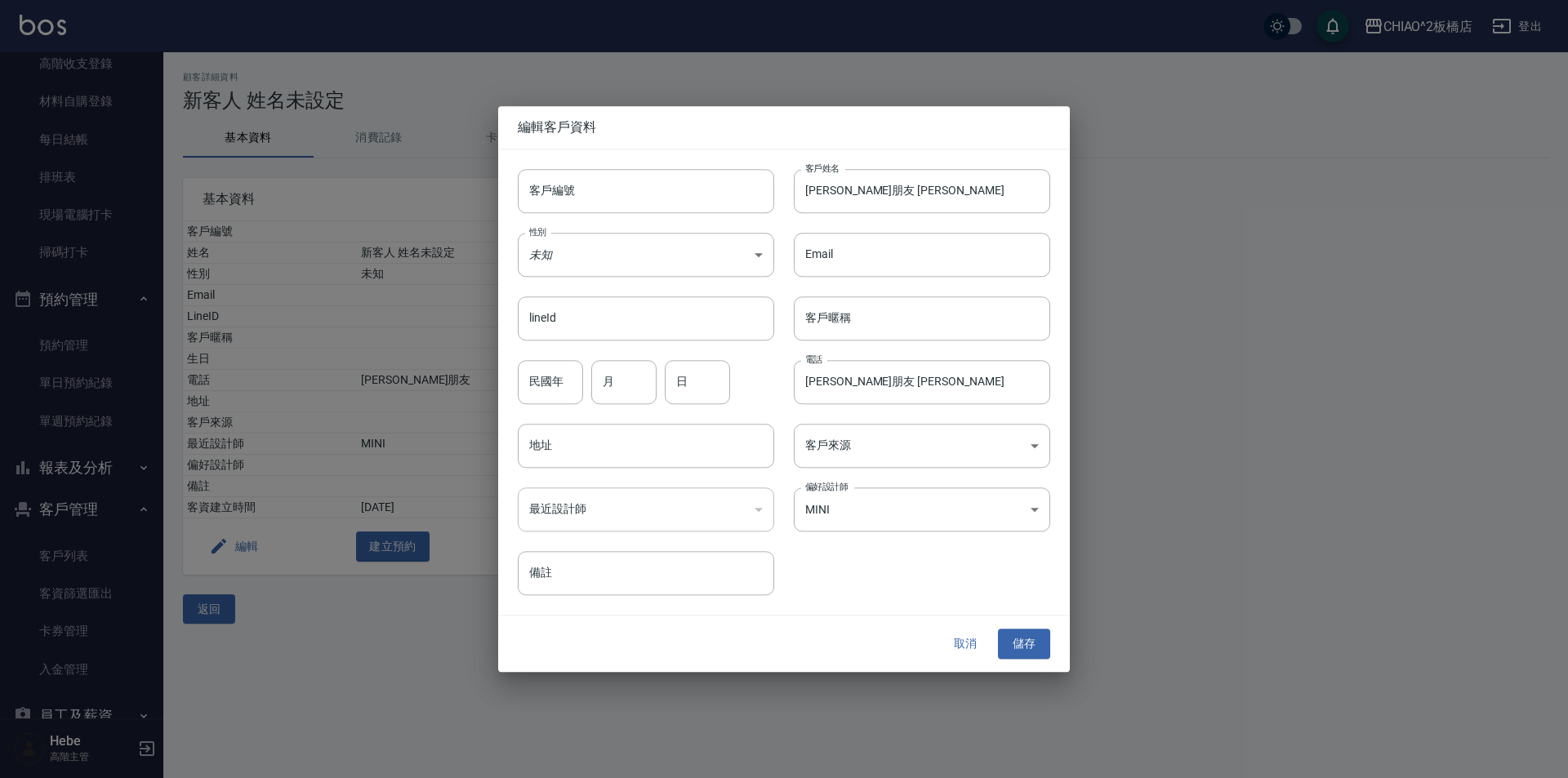
click at [757, 512] on div "​" at bounding box center [646, 510] width 256 height 44
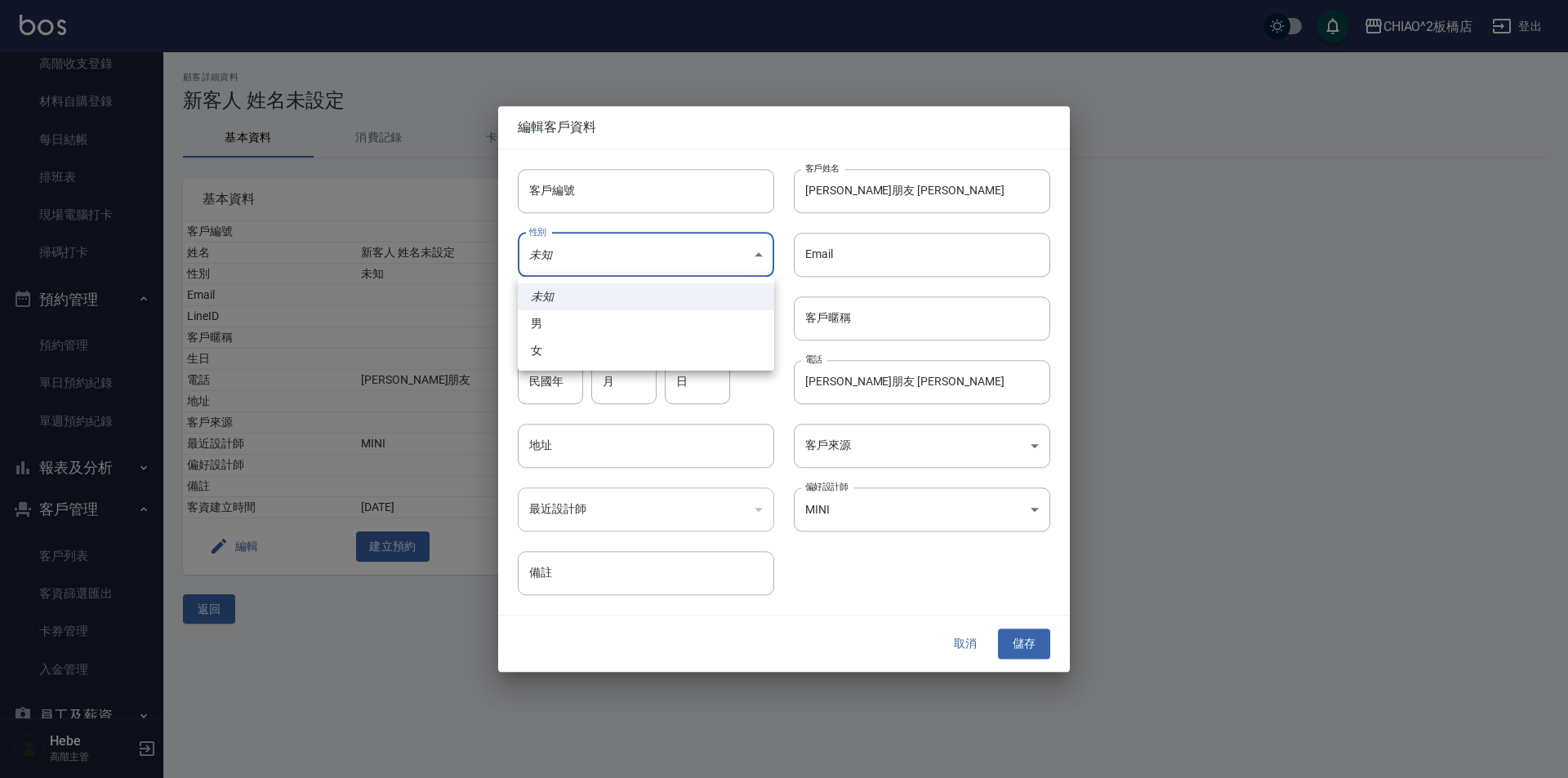
click at [766, 260] on body "CHIAO^2板橋店 登出 櫃檯作業 打帳單 帳單列表 掛單列表 座位開單 營業儀表板 現金收支登錄 高階收支登錄 材料自購登錄 每日結帳 排班表 現場電腦打…" at bounding box center [784, 389] width 1568 height 778
click at [694, 343] on li "女" at bounding box center [646, 351] width 256 height 27
type input "[DEMOGRAPHIC_DATA]"
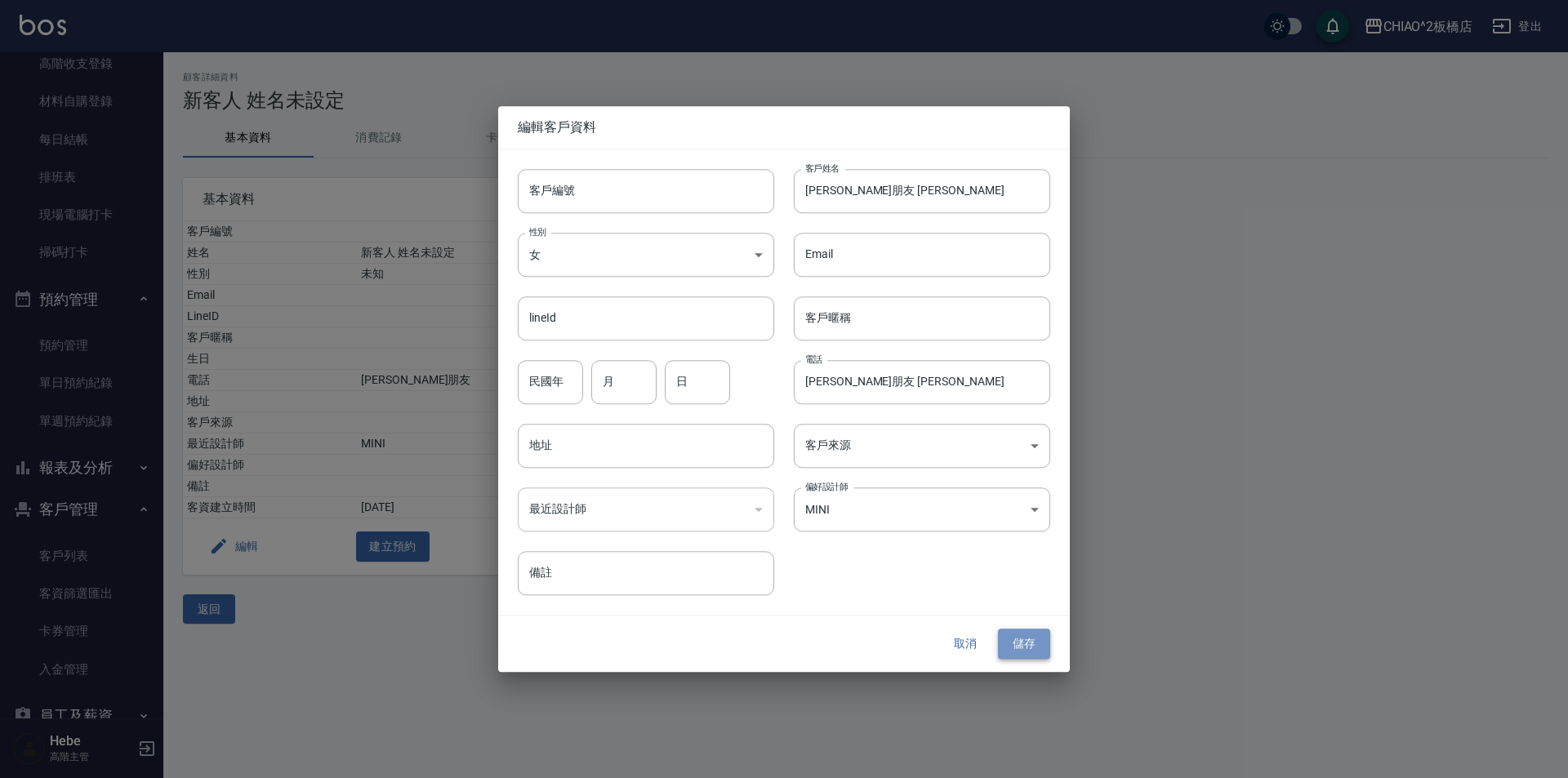
click at [1008, 642] on button "儲存" at bounding box center [1024, 644] width 52 height 30
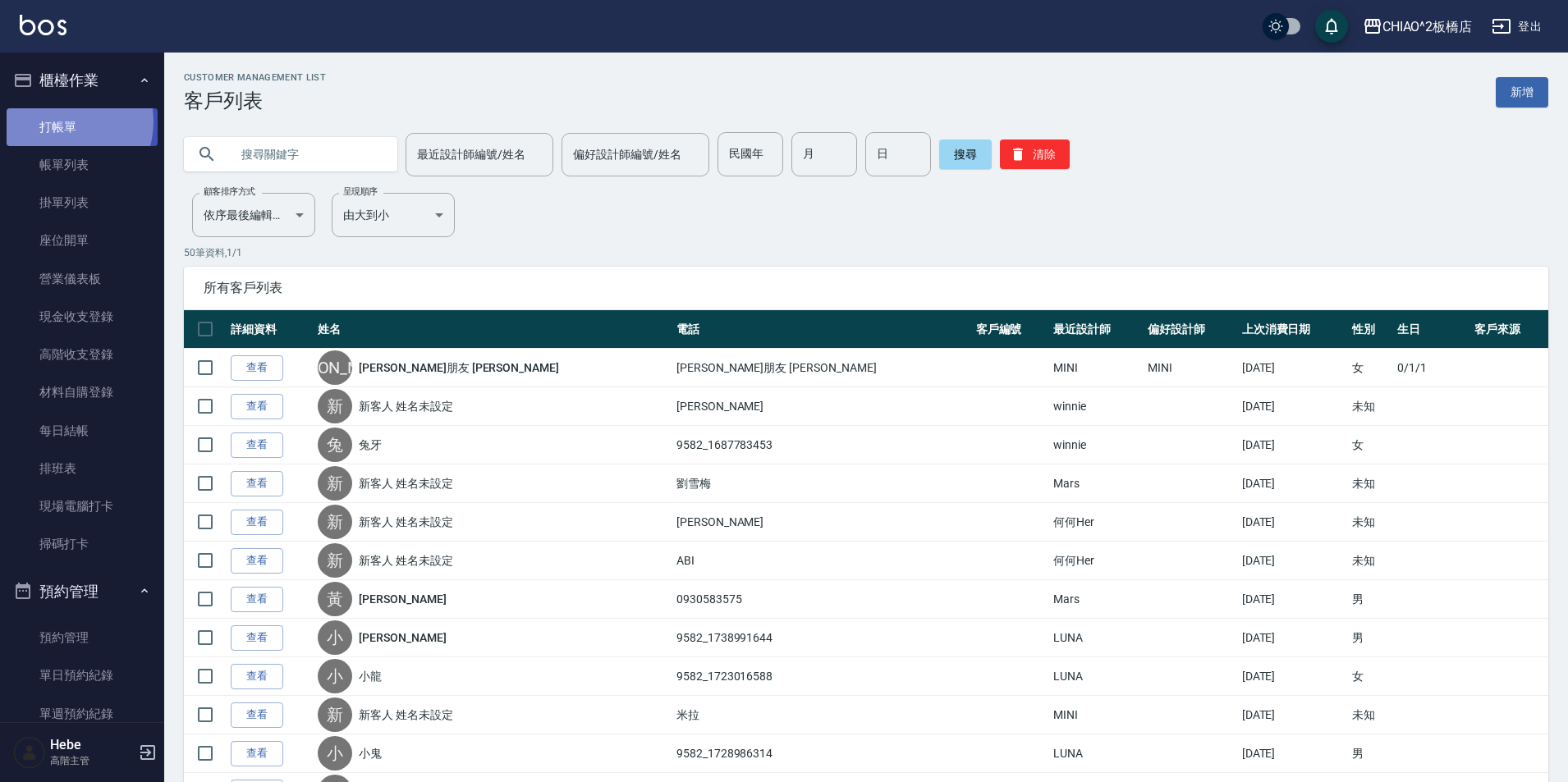
click at [66, 121] on link "打帳單" at bounding box center [82, 127] width 151 height 38
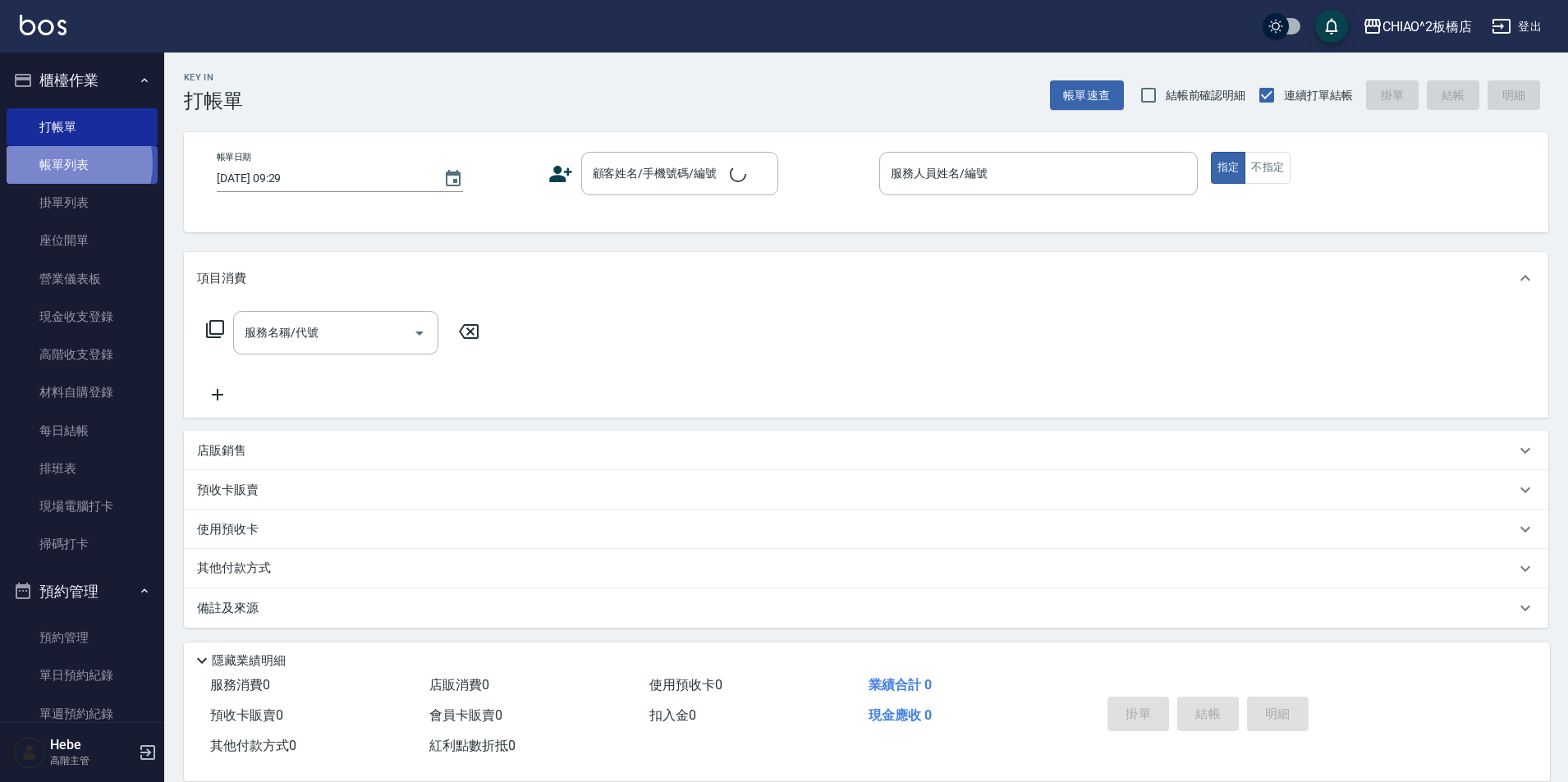
click at [57, 163] on link "帳單列表" at bounding box center [82, 165] width 151 height 38
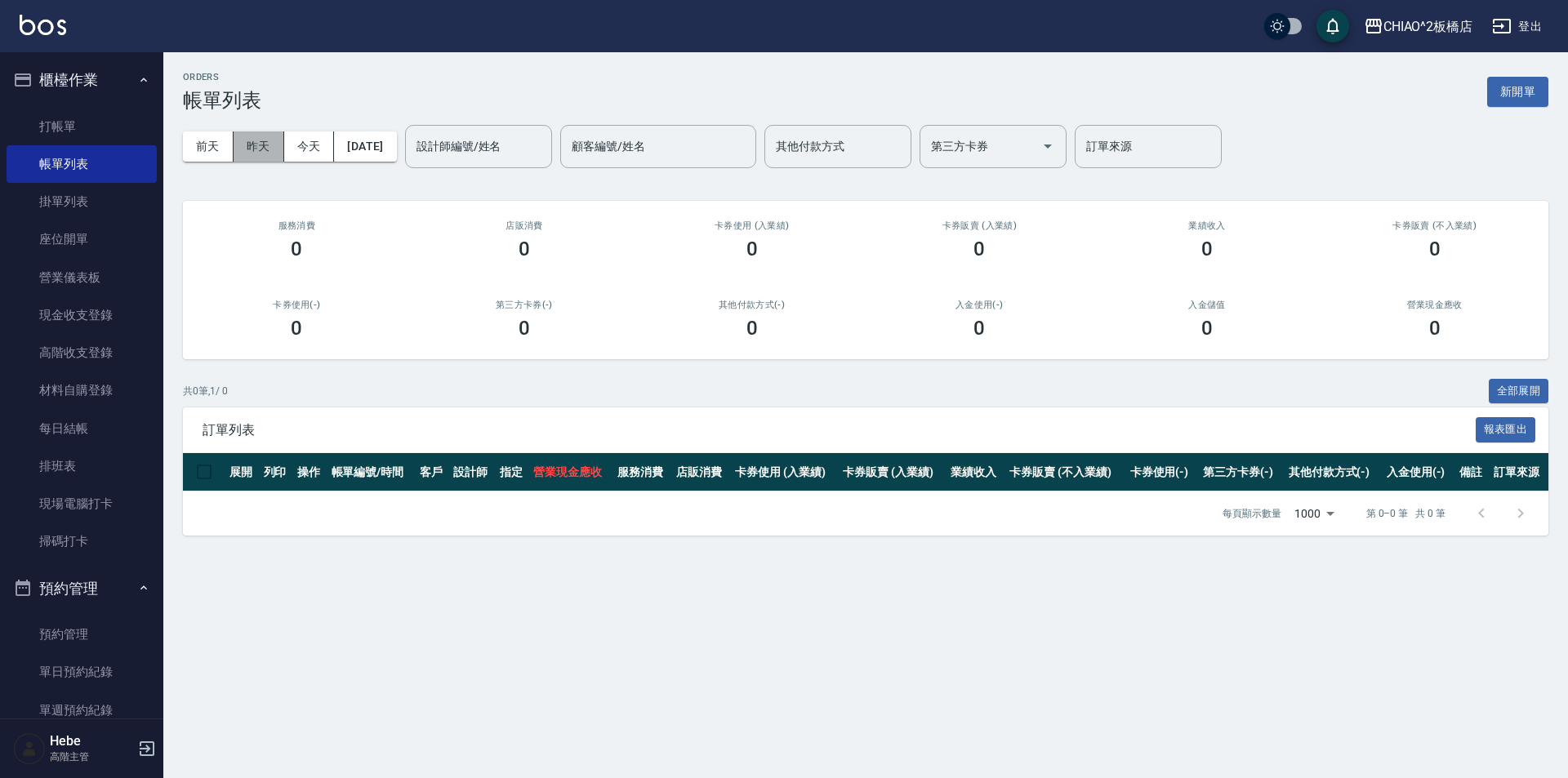
click at [256, 151] on button "昨天" at bounding box center [258, 146] width 50 height 30
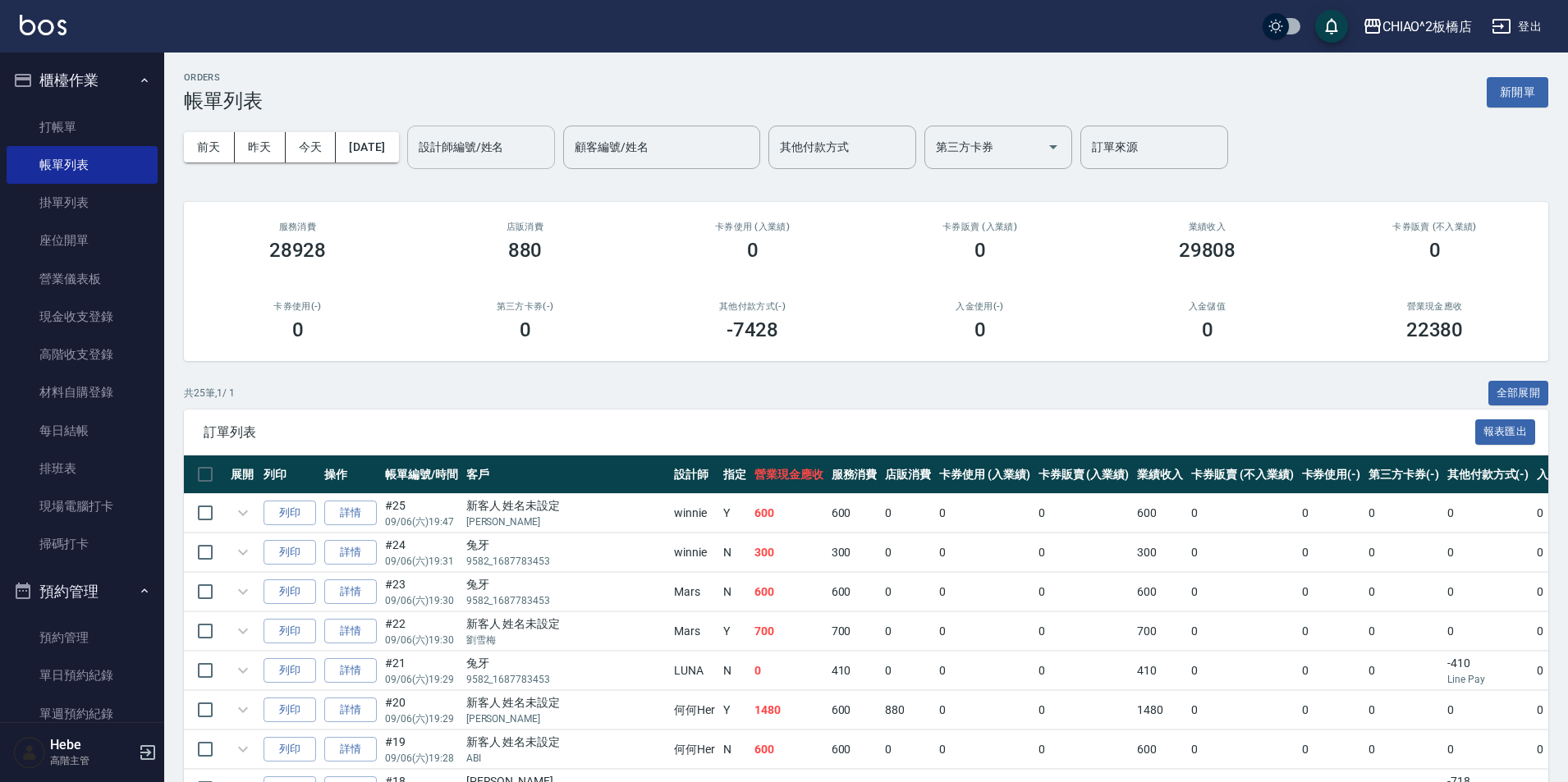
click at [520, 152] on div "設計師編號/姓名 設計師編號/姓名" at bounding box center [481, 147] width 148 height 44
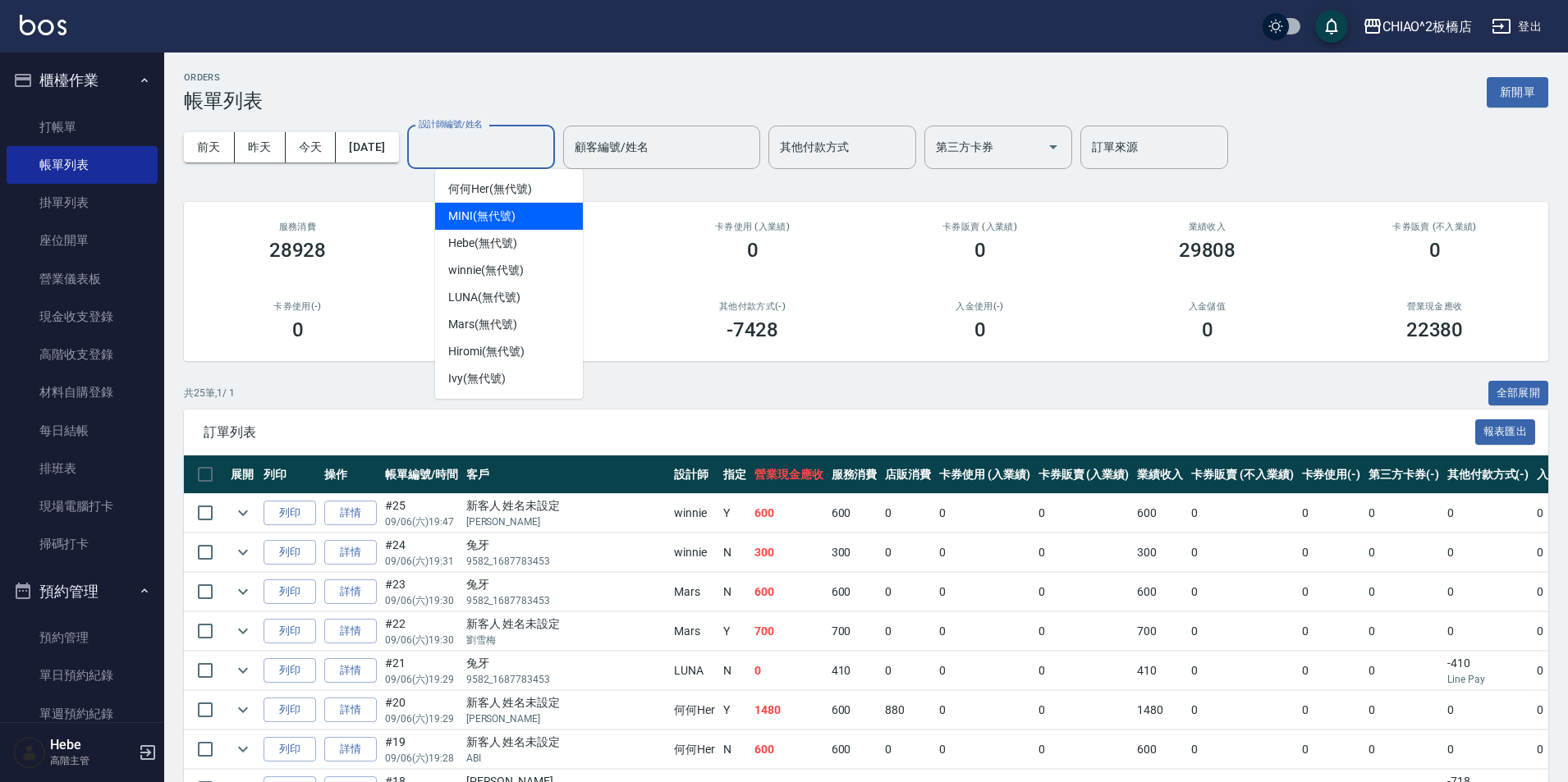
click at [511, 225] on div "MINI (無代號)" at bounding box center [508, 216] width 148 height 27
type input "MINI(無代號)"
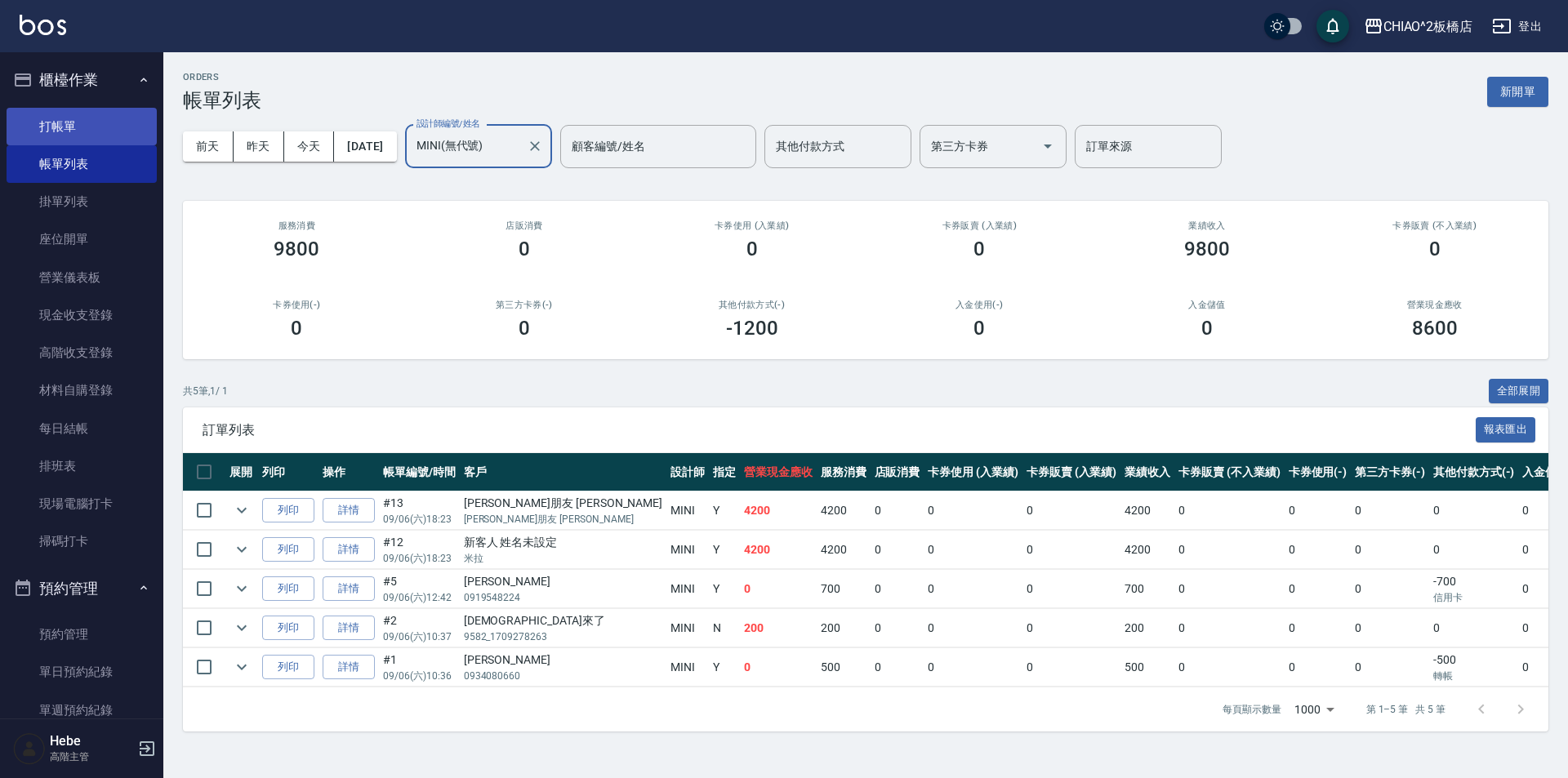
click at [59, 127] on link "打帳單" at bounding box center [82, 127] width 150 height 37
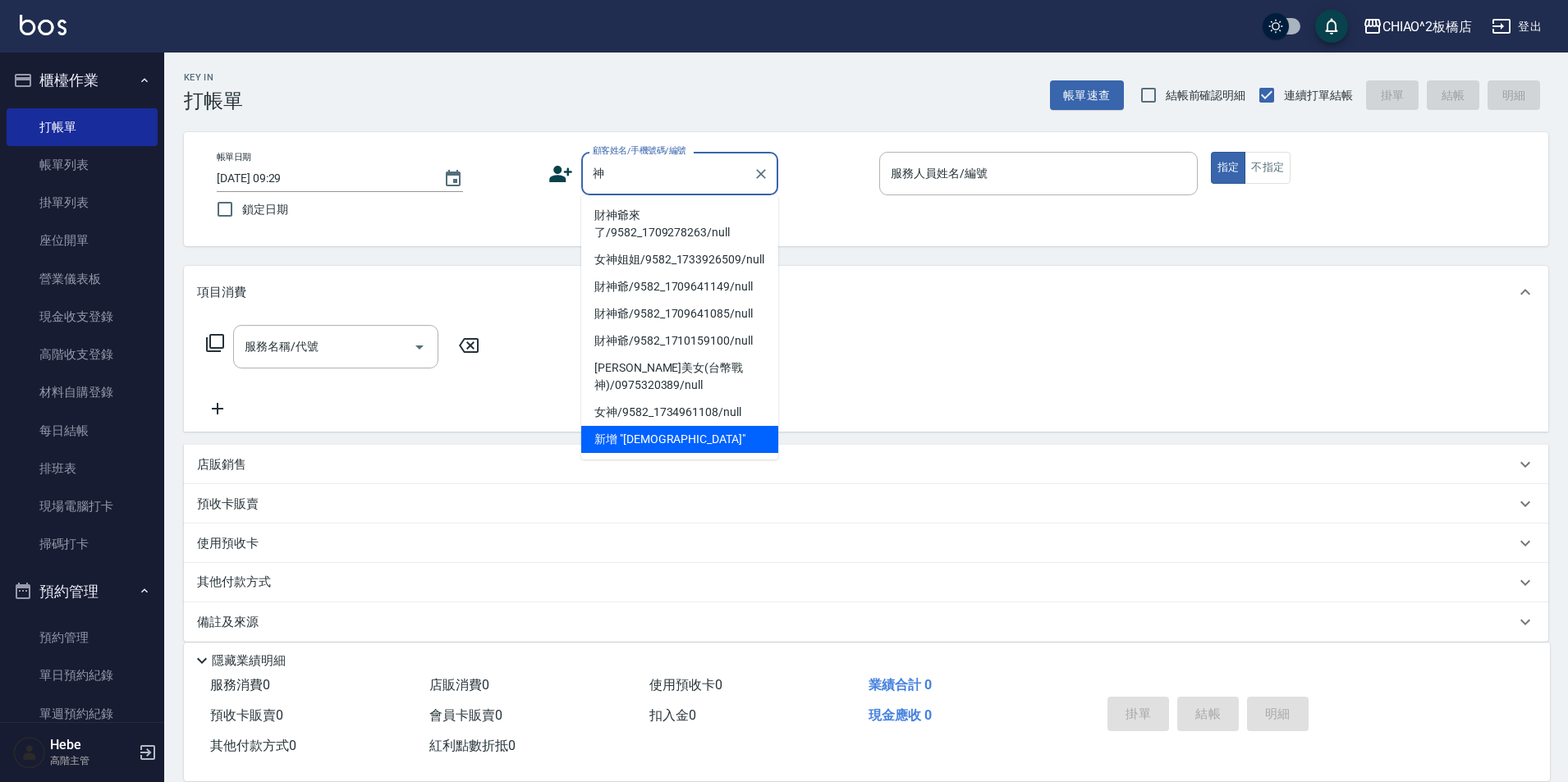
click at [668, 227] on li "財神爺來了/9582_1709278263/null" at bounding box center [680, 224] width 197 height 44
type input "財神爺來了/9582_1709278263/null"
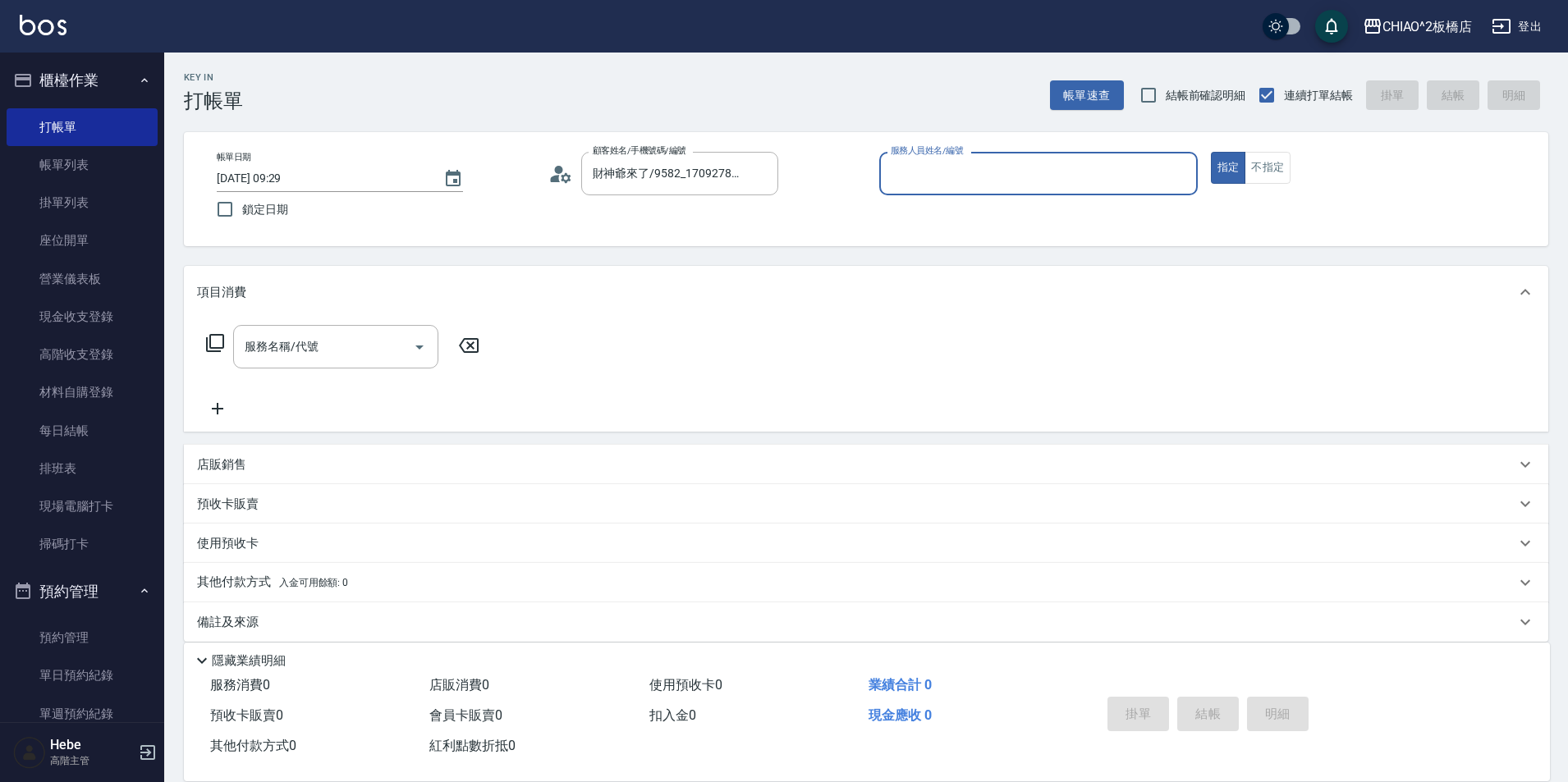
click at [955, 185] on input "服務人員姓名/編號" at bounding box center [1038, 174] width 304 height 29
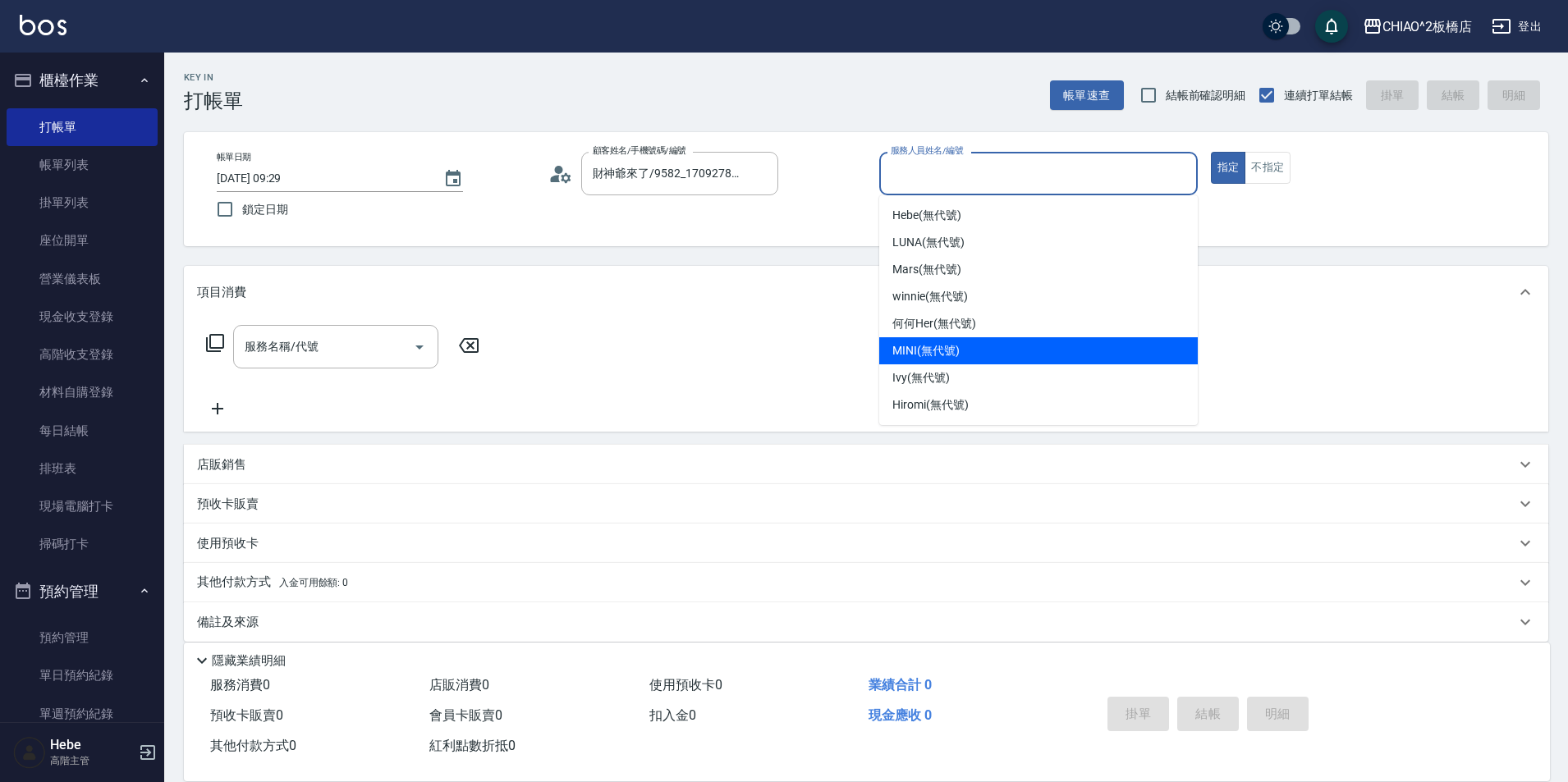
click at [943, 344] on span "MINI (無代號)" at bounding box center [926, 351] width 68 height 17
type input "MINI(無代號)"
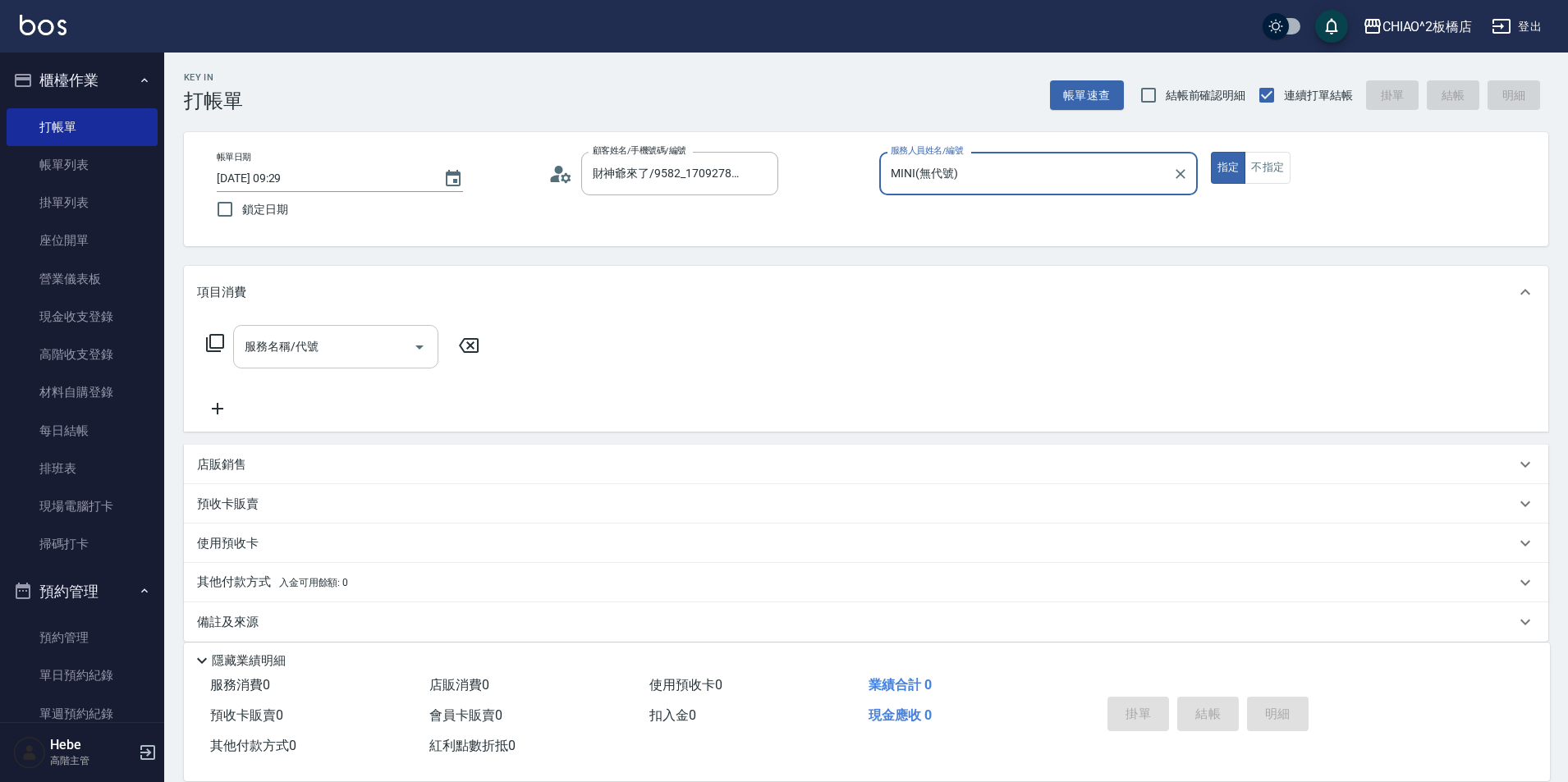
click at [378, 355] on input "服務名稱/代號" at bounding box center [324, 347] width 166 height 29
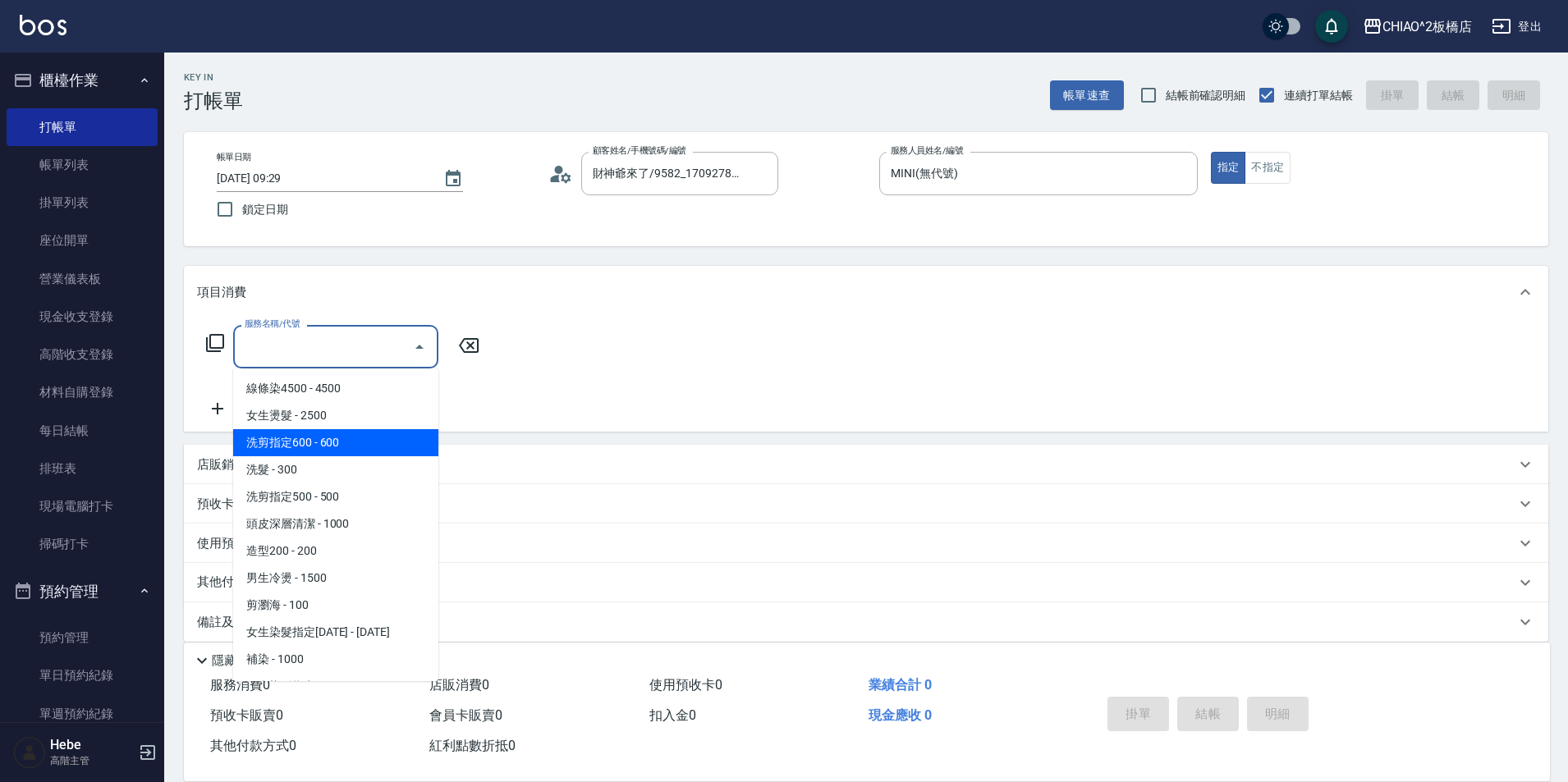
click at [361, 436] on span "洗剪指定600 - 600" at bounding box center [336, 443] width 205 height 27
type input "洗剪指定600(96678)"
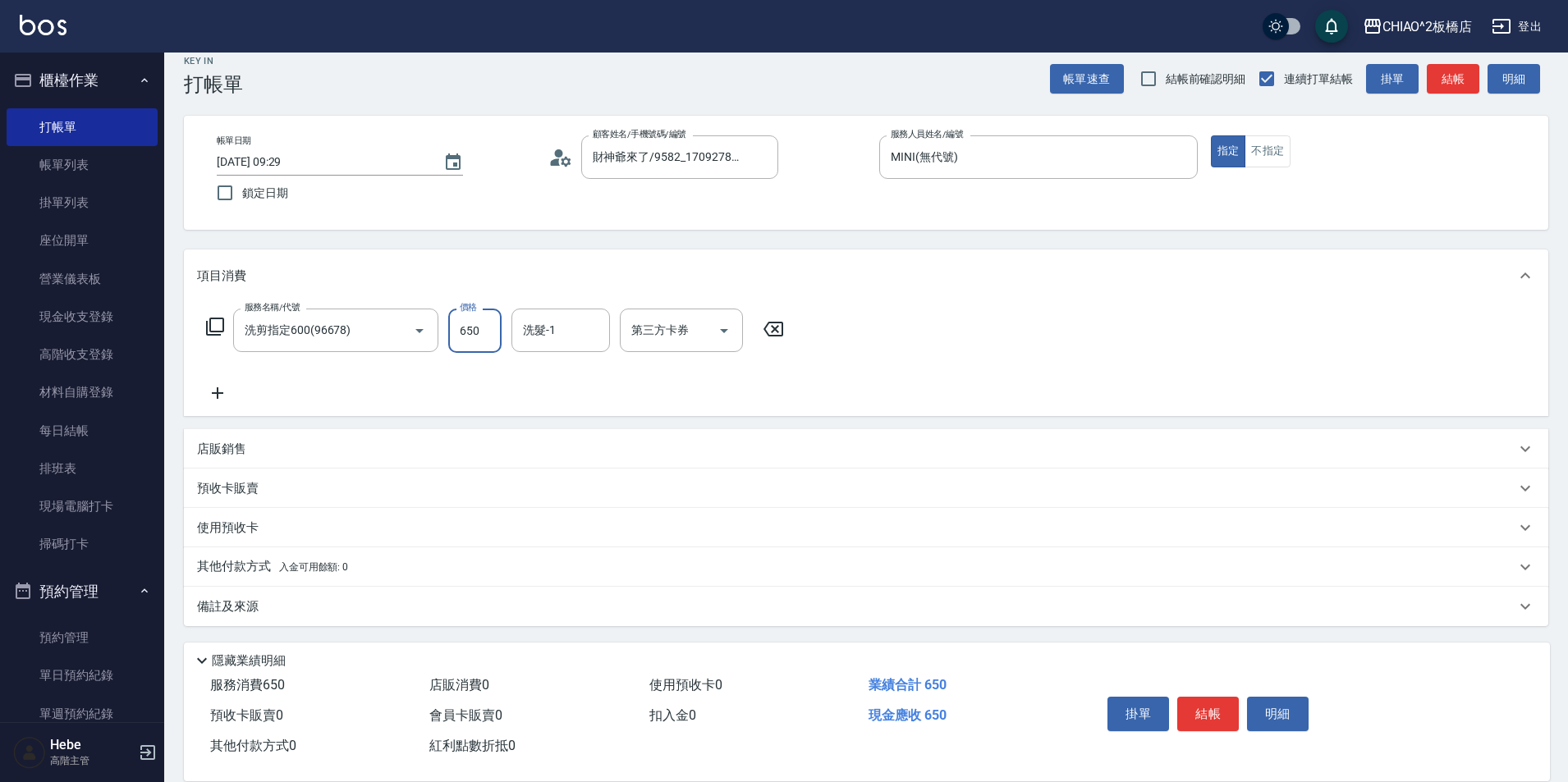
scroll to position [18, 0]
type input "650"
click at [1202, 711] on button "結帳" at bounding box center [1208, 714] width 62 height 34
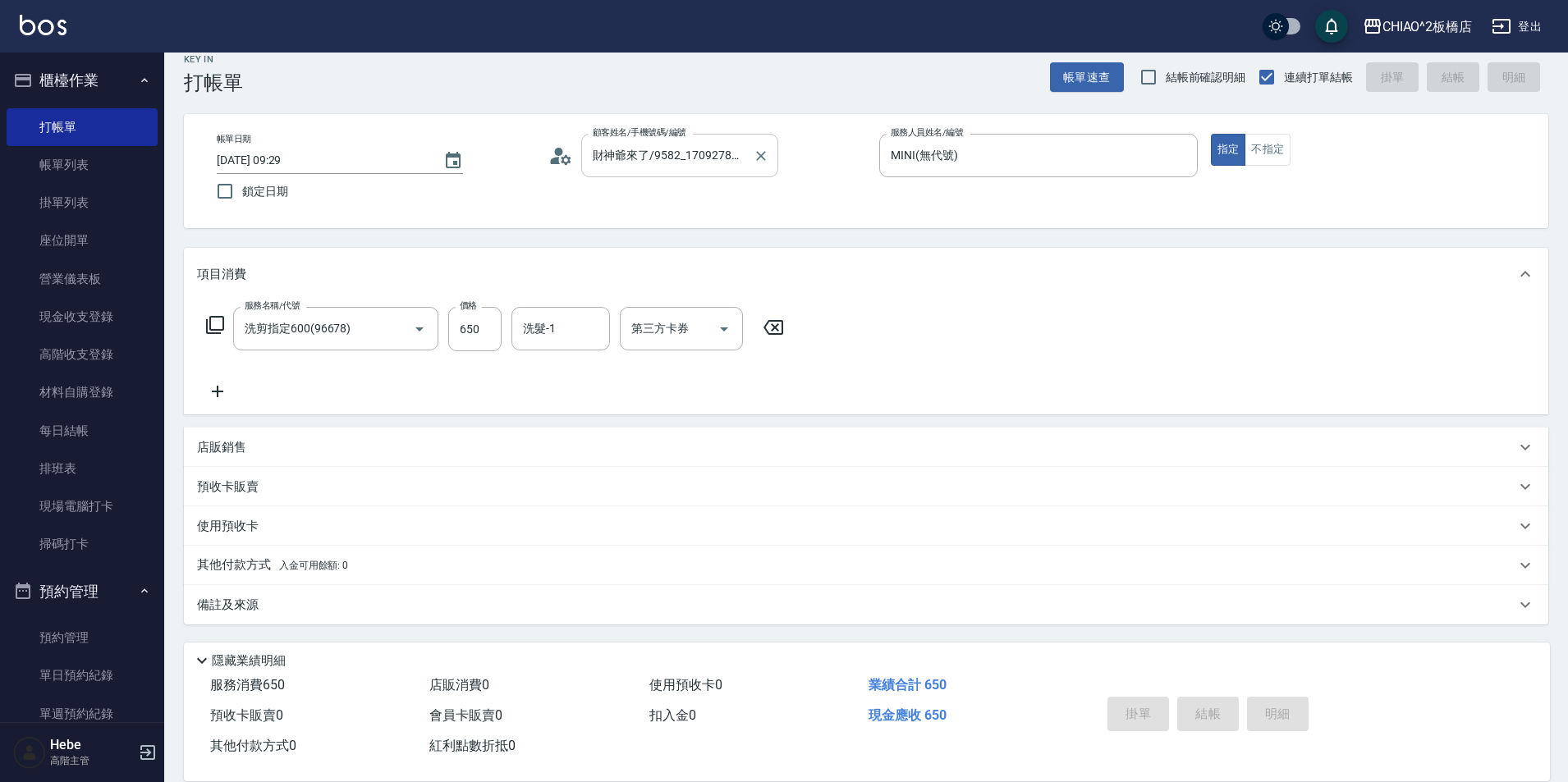
type input "[DATE] 09:35"
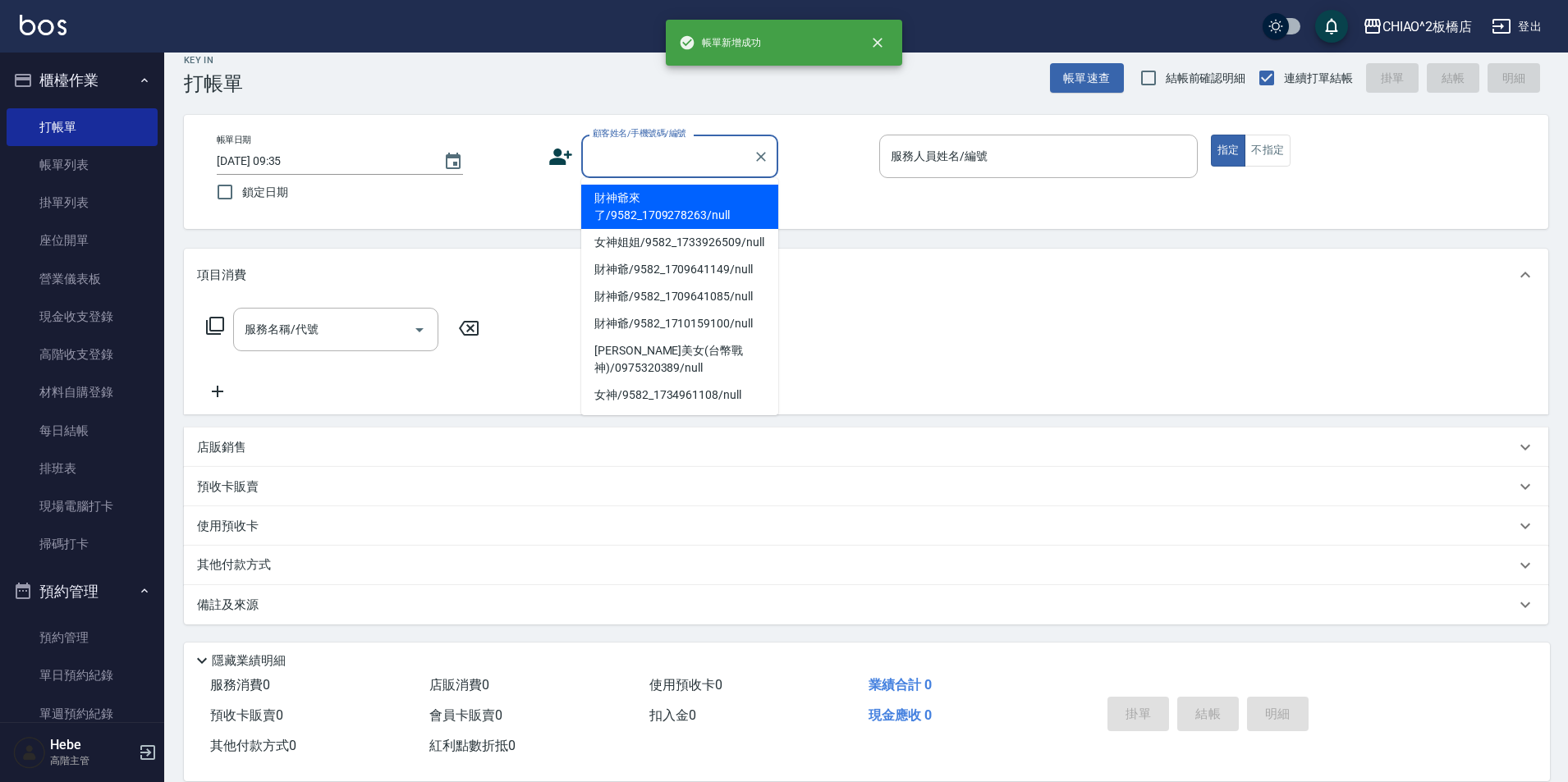
scroll to position [0, 0]
click at [724, 157] on input "顧客姓名/手機號碼/編號" at bounding box center [668, 157] width 157 height 29
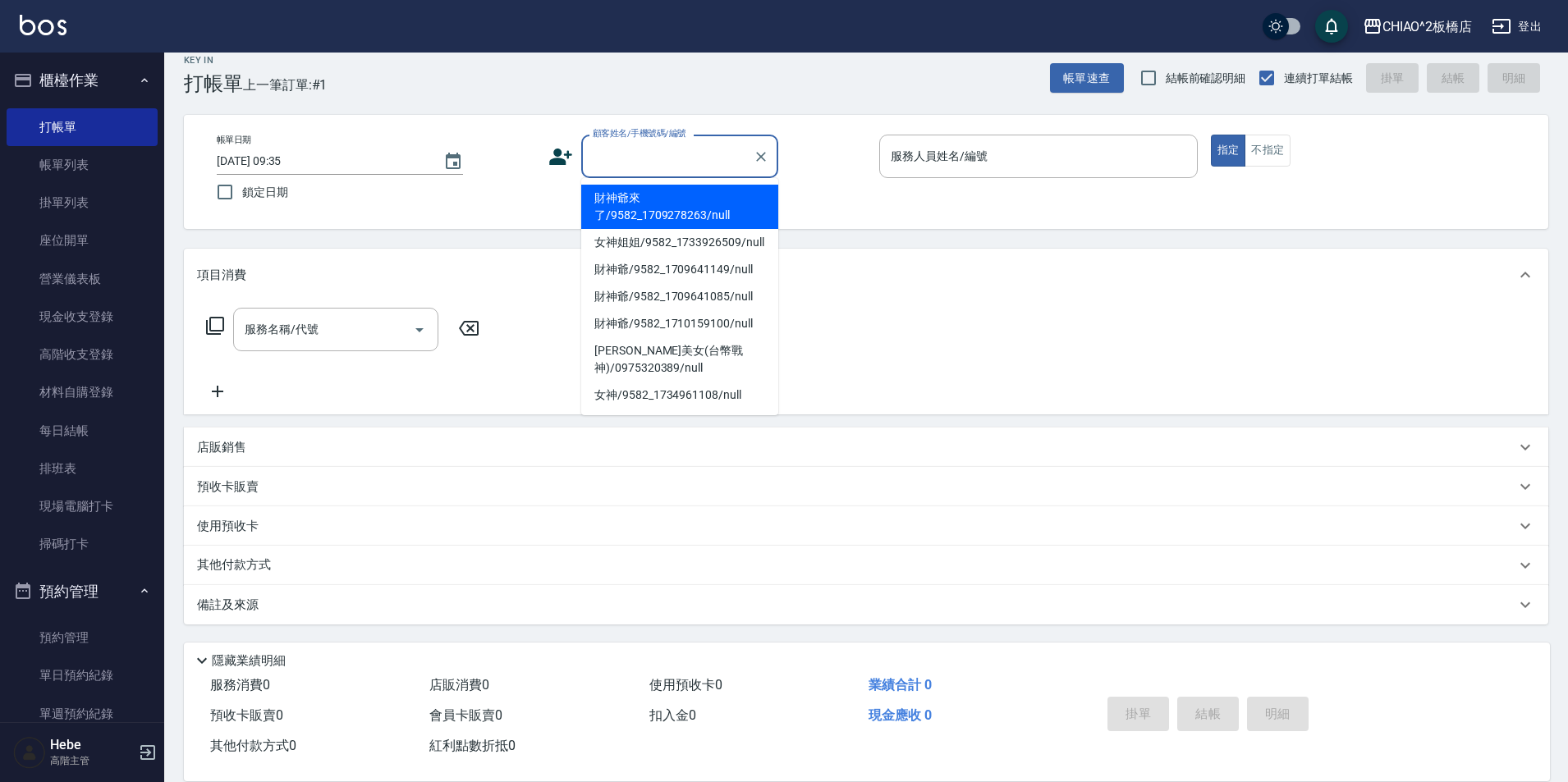
click at [705, 207] on li "財神爺來了/9582_1709278263/null" at bounding box center [680, 207] width 197 height 44
type input "財神爺來了/9582_1709278263/null"
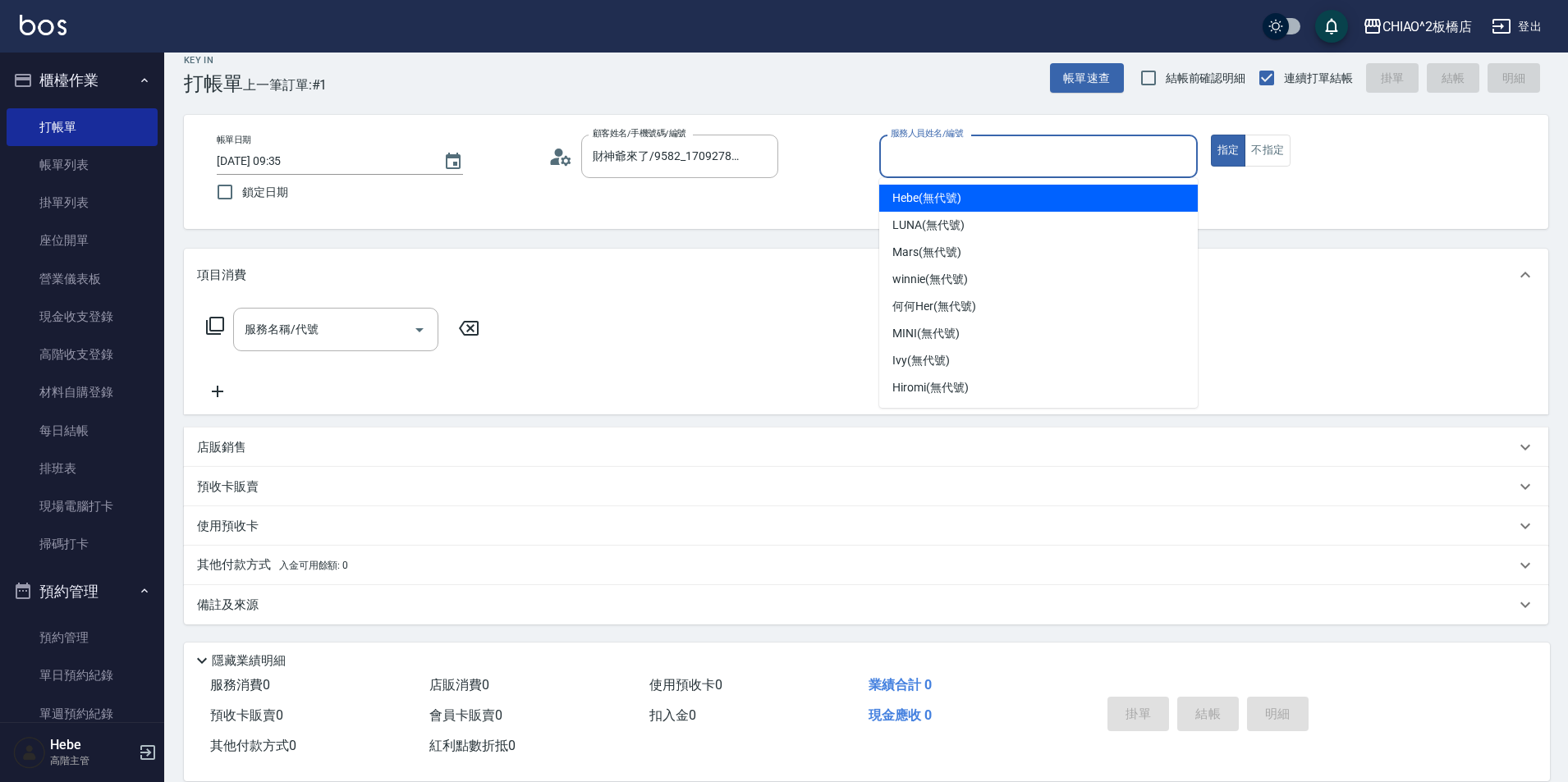
click at [951, 163] on input "服務人員姓名/編號" at bounding box center [1038, 157] width 304 height 29
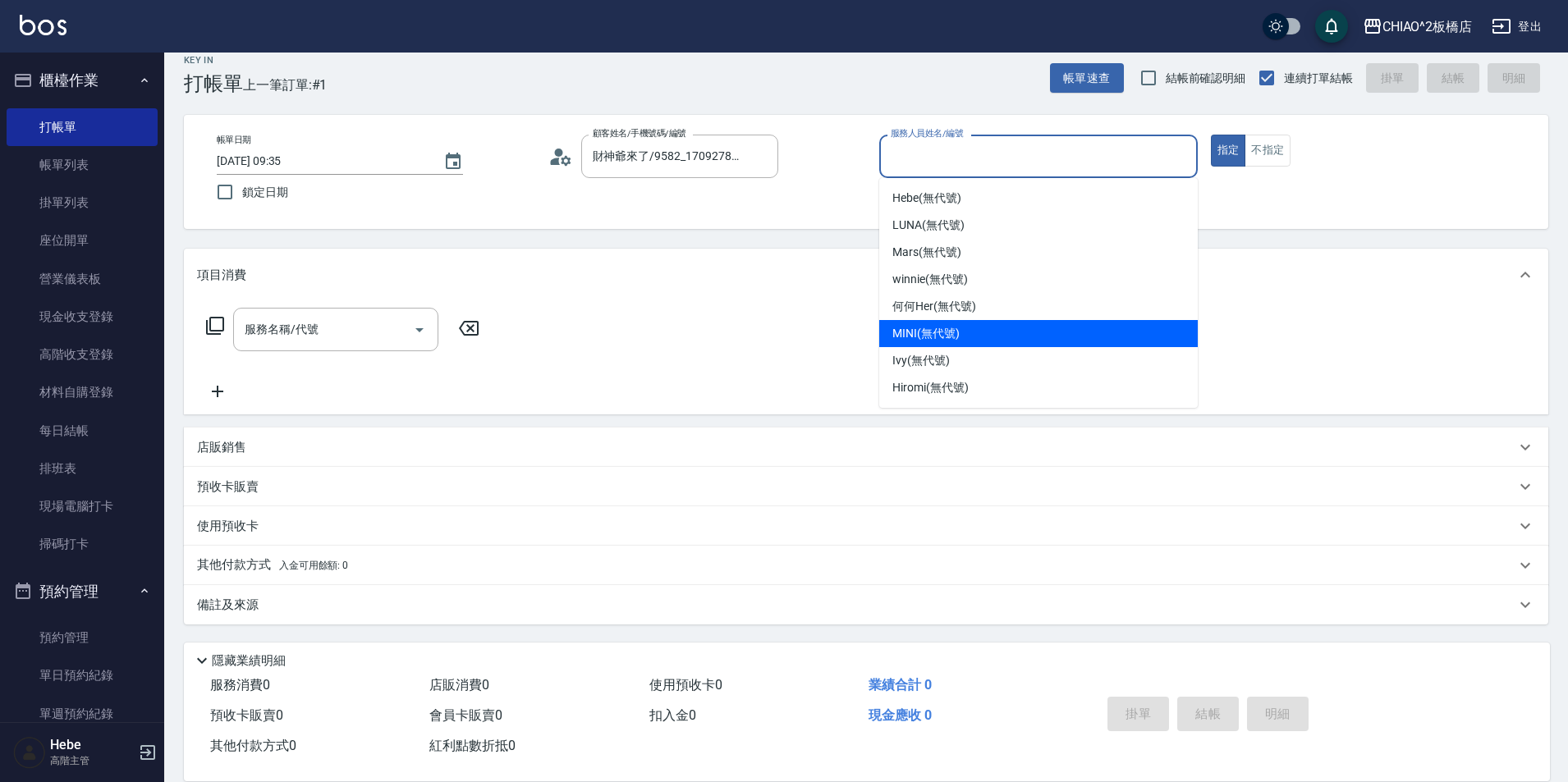
click at [943, 338] on span "MINI (無代號)" at bounding box center [926, 334] width 68 height 17
type input "MINI(無代號)"
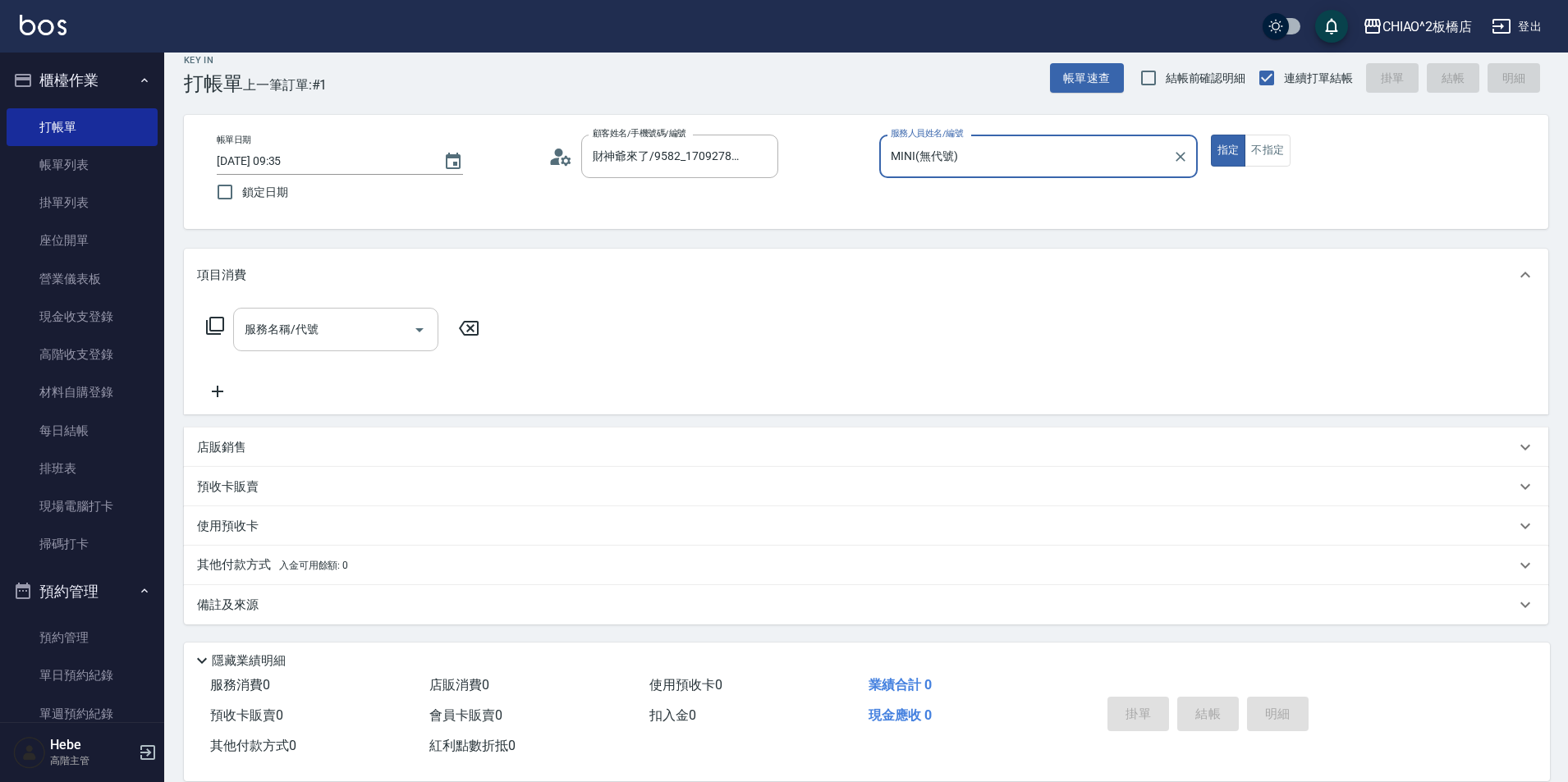
click at [362, 348] on div "服務名稱/代號" at bounding box center [336, 329] width 205 height 44
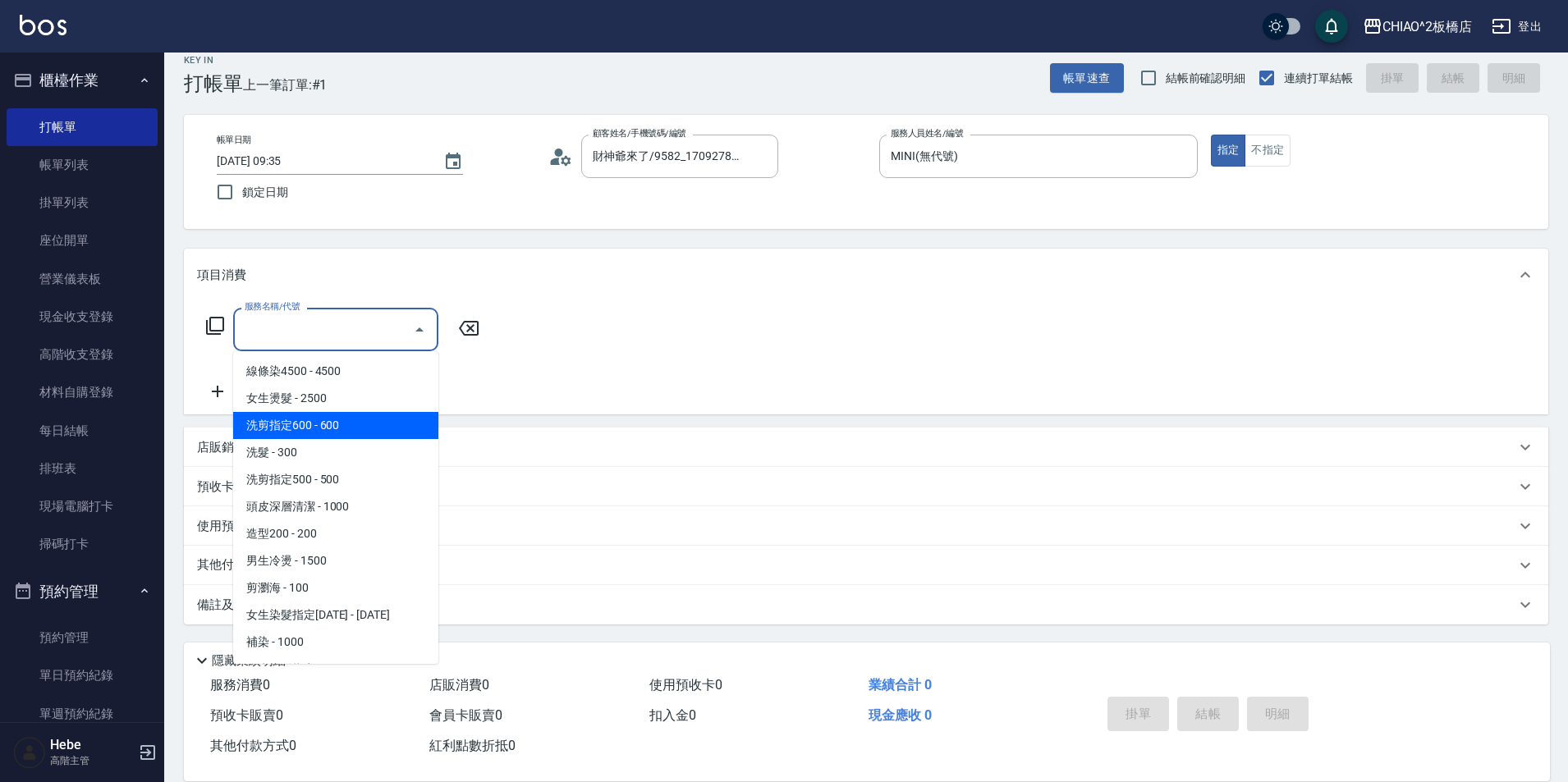
click at [352, 422] on span "洗剪指定600 - 600" at bounding box center [336, 425] width 205 height 27
type input "洗剪指定600(96678)"
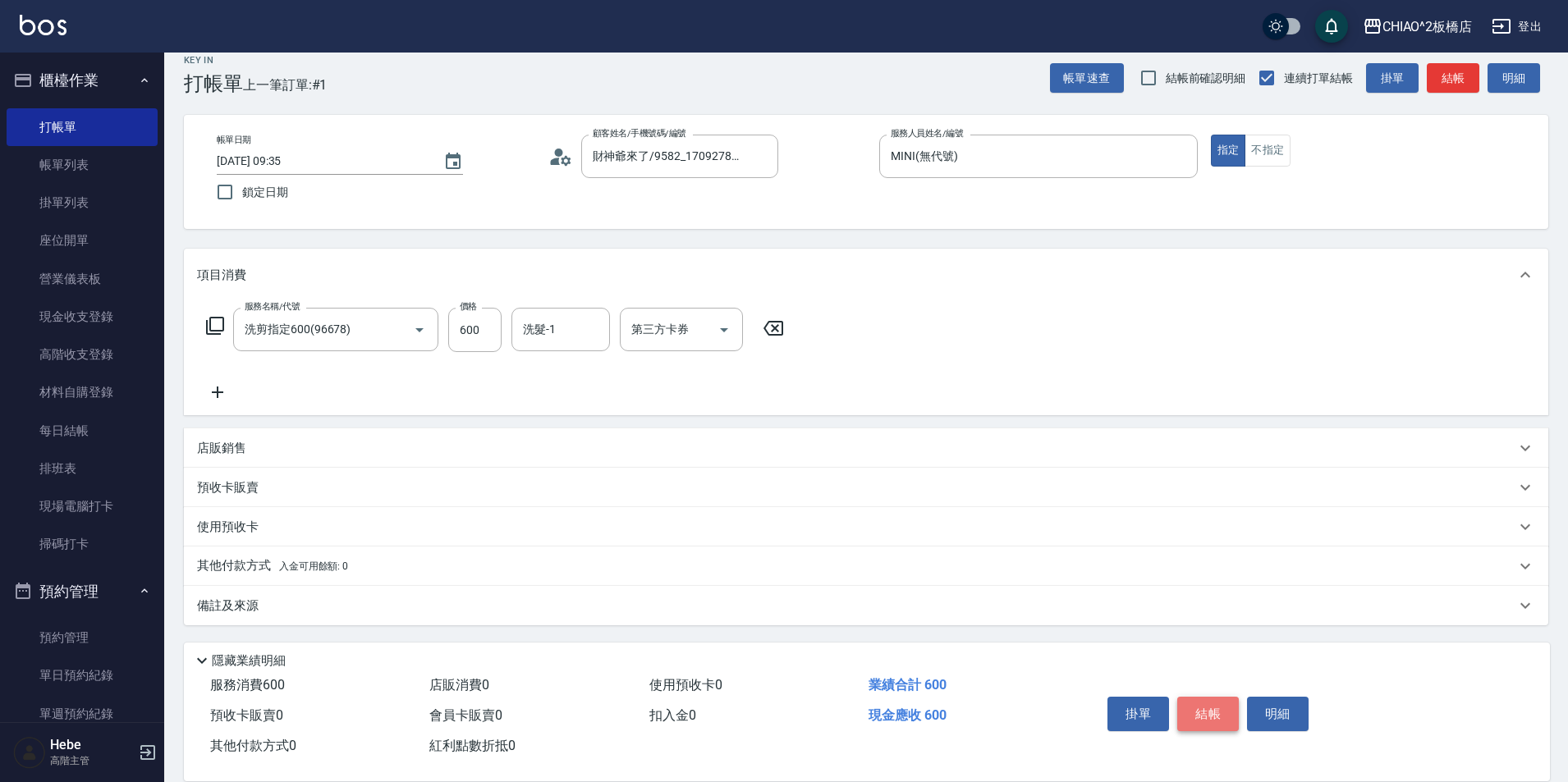
click at [1221, 700] on button "結帳" at bounding box center [1208, 714] width 62 height 34
